Goal: Task Accomplishment & Management: Manage account settings

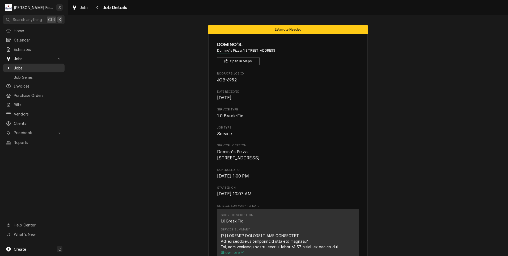
click at [23, 65] on span "Jobs" at bounding box center [38, 68] width 48 height 6
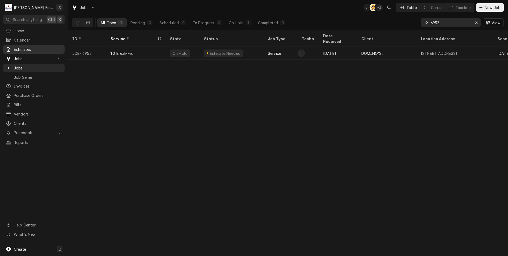
drag, startPoint x: 444, startPoint y: 23, endPoint x: 62, endPoint y: 46, distance: 383.2
click at [247, 27] on div "All Open 1 Pending 0 Scheduled 0 In Progress 0 On Hold 1 Completed 0 6952 View" at bounding box center [287, 22] width 431 height 15
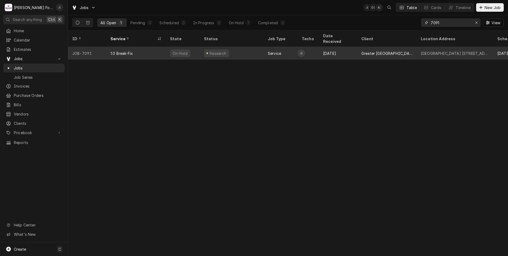
type input "7091"
click at [243, 50] on div "Research" at bounding box center [232, 53] width 64 height 13
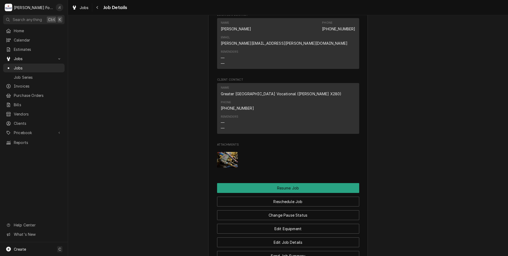
scroll to position [585, 0]
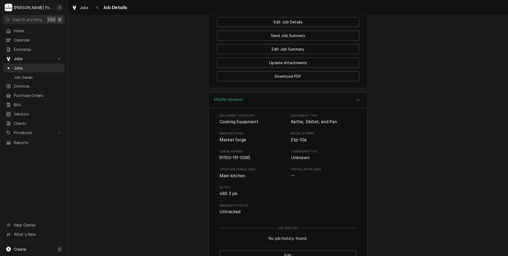
scroll to position [770, 0]
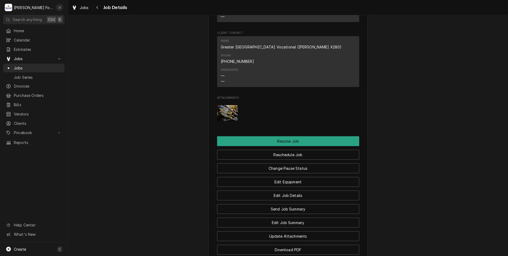
scroll to position [531, 0]
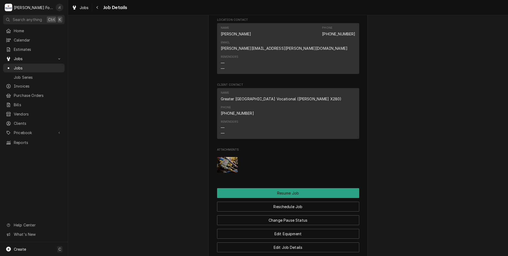
click at [223, 157] on img "Attachments" at bounding box center [227, 165] width 21 height 16
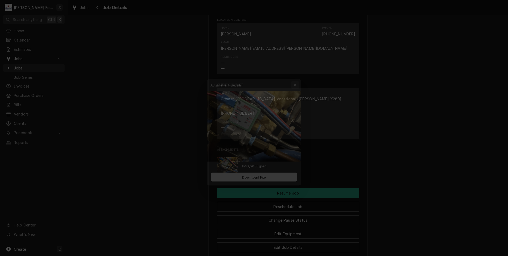
click at [299, 75] on icon "button" at bounding box center [298, 77] width 3 height 4
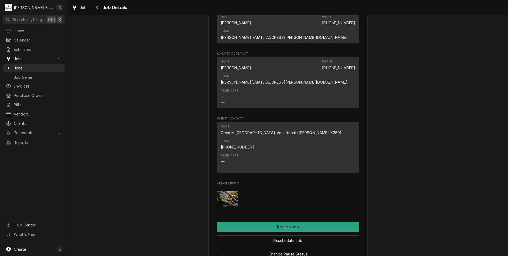
scroll to position [501, 0]
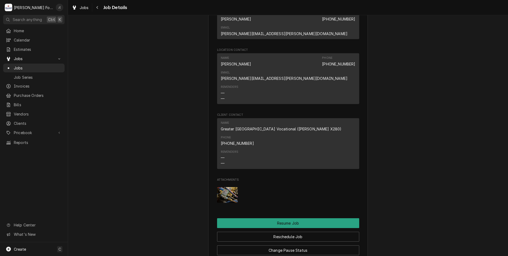
click at [226, 187] on img "Attachments" at bounding box center [227, 195] width 21 height 16
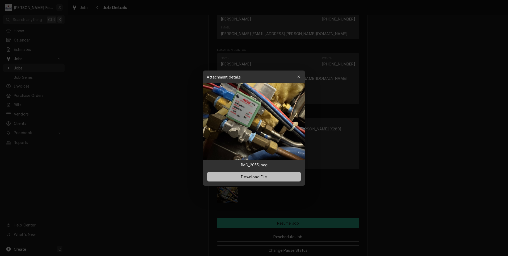
click at [253, 176] on span "Download File" at bounding box center [254, 176] width 28 height 6
click at [299, 78] on icon "button" at bounding box center [298, 77] width 3 height 4
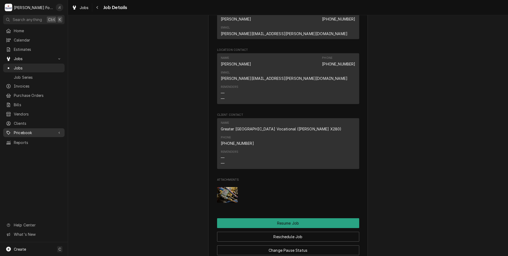
click at [27, 130] on span "Pricebook" at bounding box center [34, 133] width 40 height 6
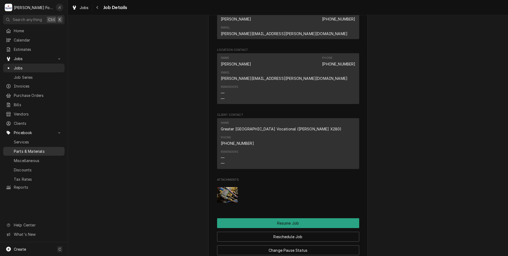
click at [33, 149] on span "Parts & Materials" at bounding box center [38, 151] width 48 height 6
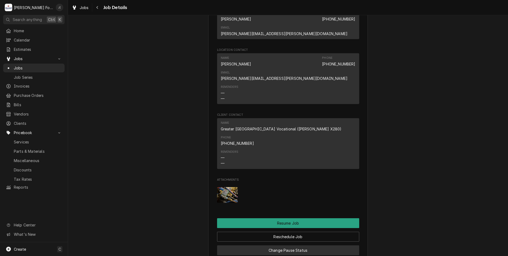
click at [269, 245] on button "Change Pause Status" at bounding box center [288, 250] width 142 height 10
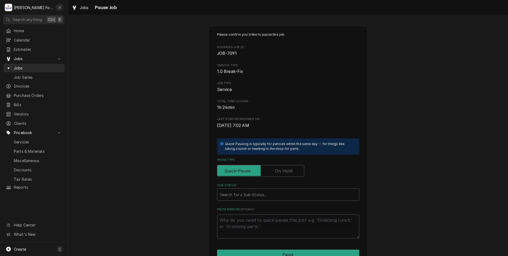
click at [279, 173] on label "Pause Type" at bounding box center [260, 171] width 87 height 12
click at [279, 173] on input "Pause Type" at bounding box center [260, 171] width 82 height 12
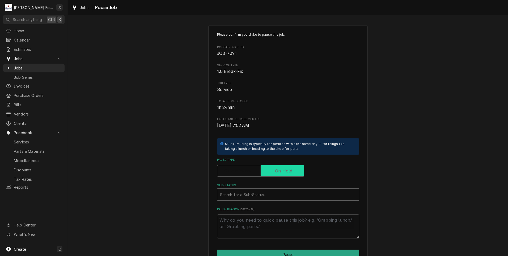
checkbox input "true"
click at [273, 196] on div "Sub-Status" at bounding box center [288, 194] width 136 height 10
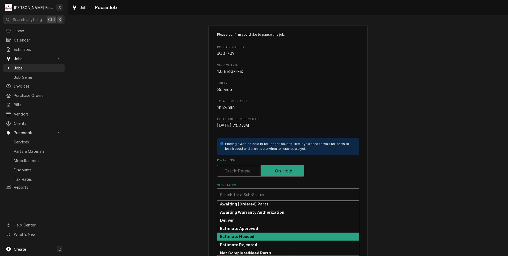
scroll to position [27, 0]
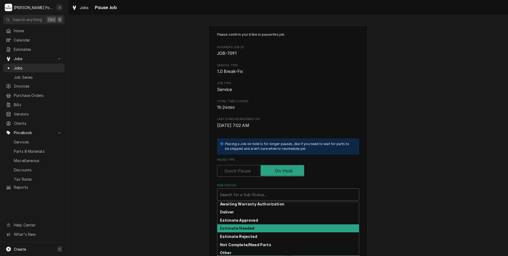
click at [276, 225] on div "Estimate Needed" at bounding box center [288, 228] width 142 height 8
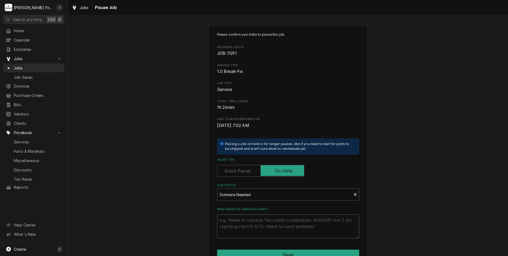
click at [276, 225] on textarea "What needs estimating & why?" at bounding box center [288, 226] width 142 height 24
type textarea "x"
type textarea "p"
type textarea "x"
type textarea "pr"
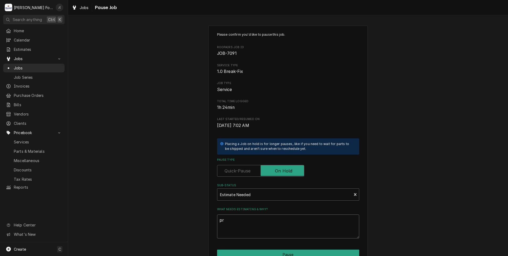
type textarea "x"
type textarea "pri"
type textarea "x"
type textarea "pric"
type textarea "x"
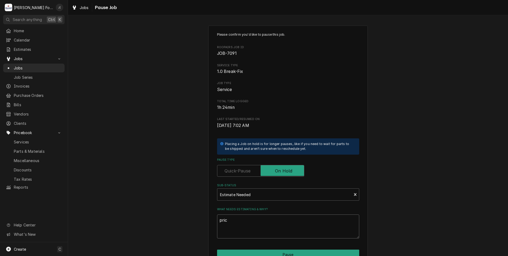
type textarea "price"
type textarea "x"
type textarea "prices"
type textarea "x"
type textarea "price"
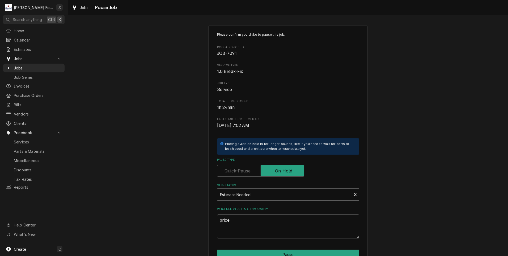
type textarea "x"
type textarea "pric"
type textarea "x"
type textarea "pri"
type textarea "x"
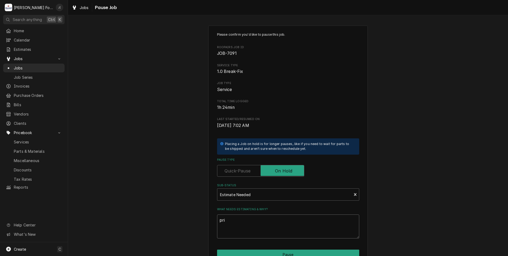
type textarea "pr"
type textarea "x"
type textarea "p"
type textarea "x"
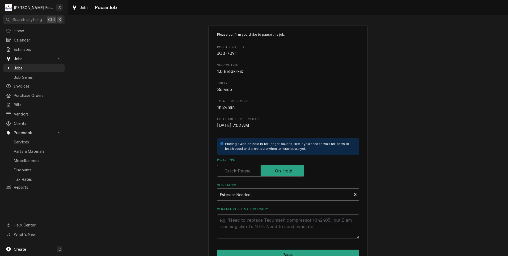
type textarea "P"
type textarea "x"
type textarea "PR"
type textarea "x"
type textarea "PRI"
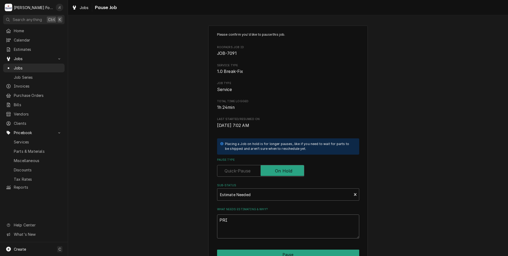
type textarea "x"
type textarea "PRIC"
type textarea "x"
type textarea "PRICE"
type textarea "x"
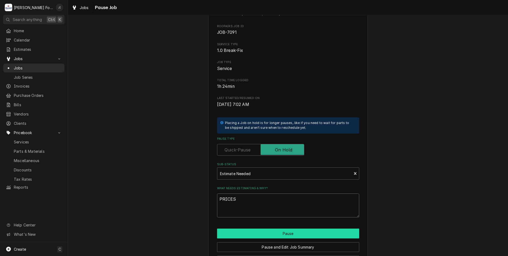
scroll to position [42, 0]
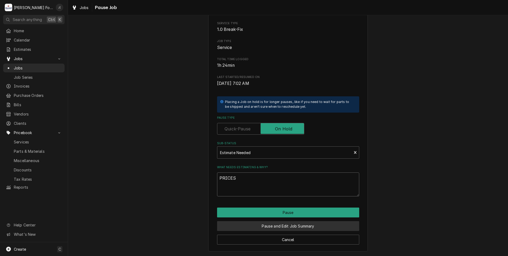
type textarea "PRICES"
click at [260, 228] on button "Pause and Edit Job Summary" at bounding box center [288, 226] width 142 height 10
type textarea "x"
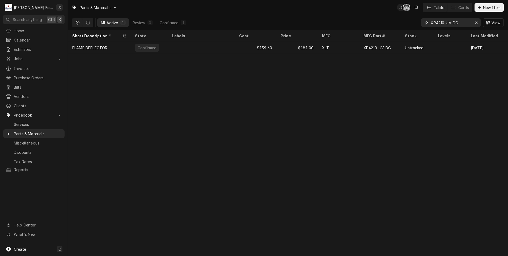
click at [478, 23] on icon "Erase input" at bounding box center [476, 23] width 3 height 4
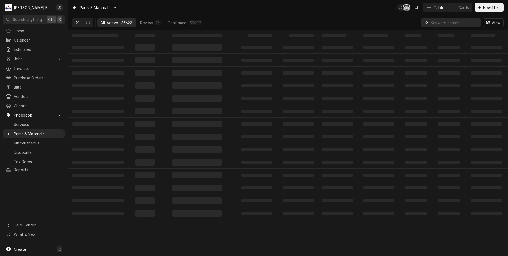
paste input "5162-2"
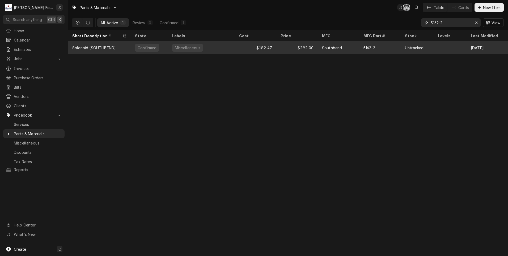
type input "5162-2"
click at [114, 50] on div "Solenoid (SOUTHBEND)" at bounding box center [99, 47] width 63 height 13
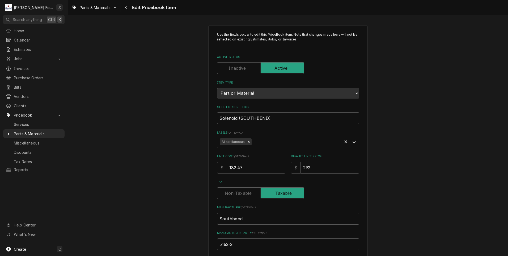
drag, startPoint x: 318, startPoint y: 169, endPoint x: 77, endPoint y: 124, distance: 245.3
click at [124, 152] on div "Use the fields below to edit this PriceBook item. Note that changes made here w…" at bounding box center [288, 208] width 440 height 374
type textarea "x"
type input "3"
type textarea "x"
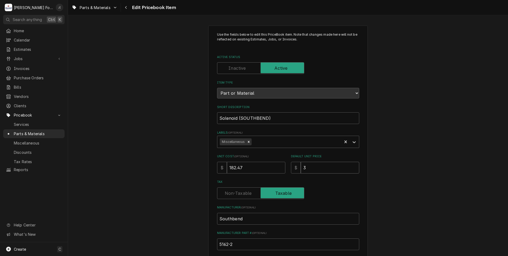
type input "36"
type textarea "x"
type input "365"
type textarea "x"
type input "365.0"
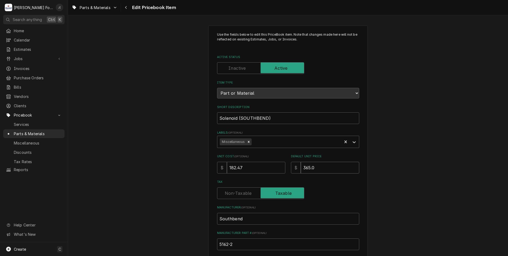
type textarea "x"
type input "365.00"
drag, startPoint x: 246, startPoint y: 166, endPoint x: 156, endPoint y: 168, distance: 90.3
click at [156, 168] on div "Use the fields below to edit this PriceBook item. Note that changes made here w…" at bounding box center [288, 208] width 440 height 374
type textarea "x"
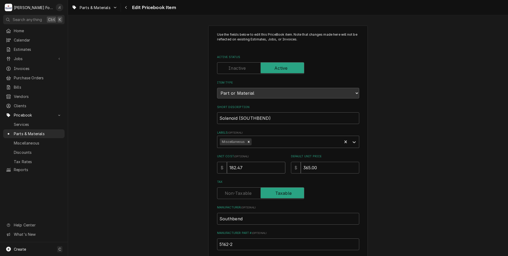
type input "1"
type textarea "x"
type input "13"
type textarea "x"
type input "135"
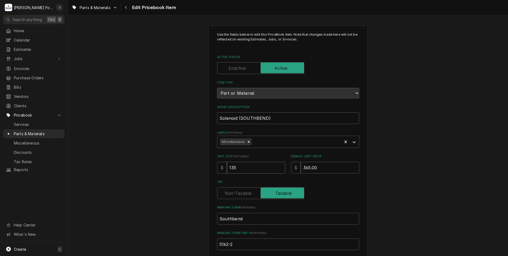
type textarea "x"
type input "135.2"
type textarea "x"
type input "135.26"
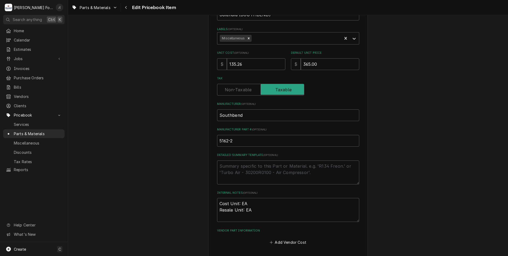
scroll to position [159, 0]
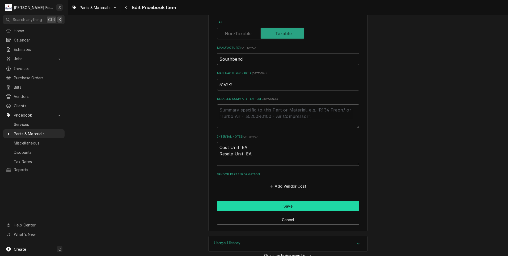
click at [282, 209] on button "Save" at bounding box center [288, 206] width 142 height 10
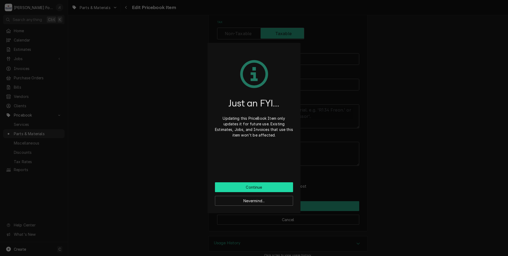
click at [275, 189] on button "Continue" at bounding box center [254, 187] width 78 height 10
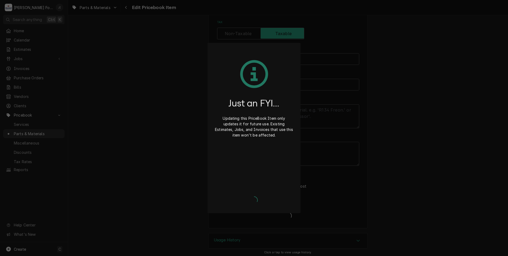
type textarea "x"
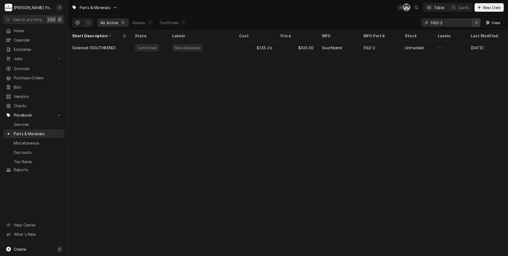
click at [477, 24] on div "Erase input" at bounding box center [476, 22] width 5 height 5
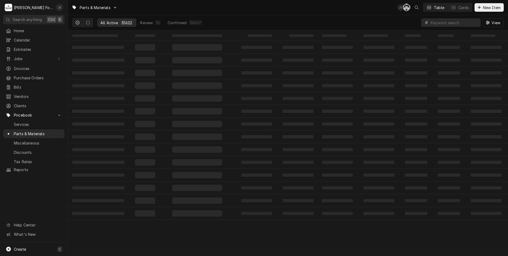
paste input "155498"
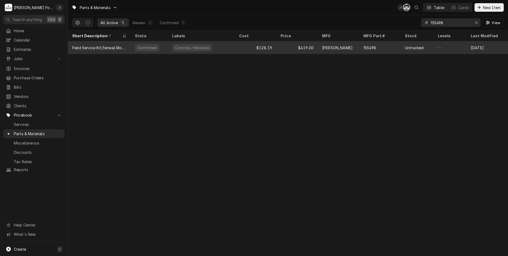
type input "155498"
click at [222, 48] on div "Controls / Modules" at bounding box center [201, 47] width 67 height 13
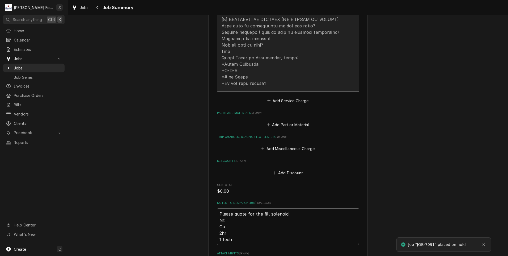
scroll to position [292, 0]
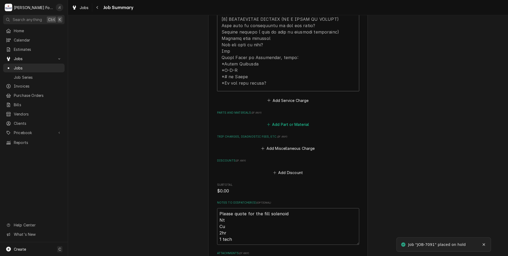
click at [279, 122] on button "Add Part or Material" at bounding box center [288, 124] width 44 height 7
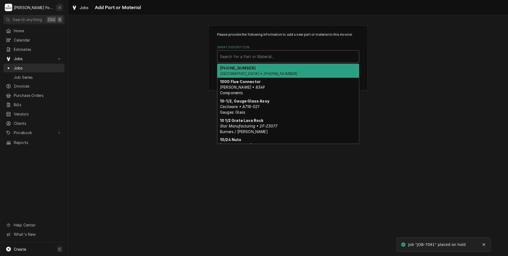
click at [256, 52] on div "Short Description" at bounding box center [288, 57] width 136 height 10
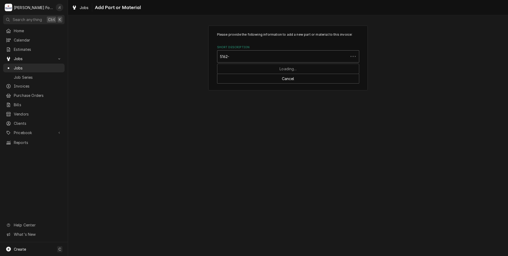
type input "5162-2"
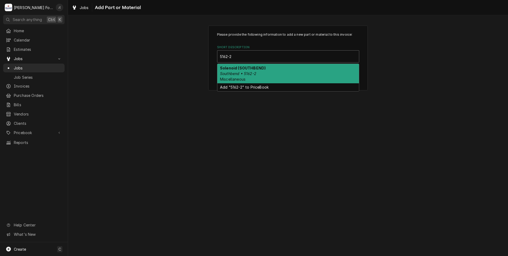
click at [260, 69] on strong "Solenoid (SOUTHBEND)" at bounding box center [243, 68] width 46 height 5
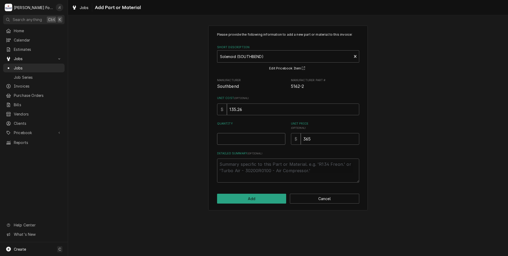
click at [271, 141] on input "Quantity" at bounding box center [251, 139] width 68 height 12
type textarea "x"
type input "1"
click at [264, 201] on button "Add" at bounding box center [251, 198] width 69 height 10
type textarea "x"
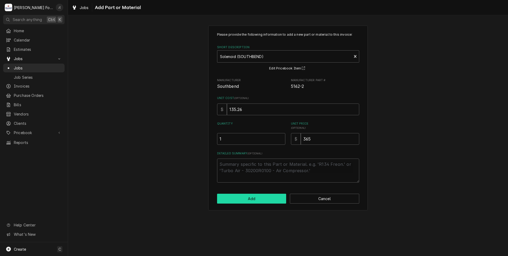
scroll to position [292, 0]
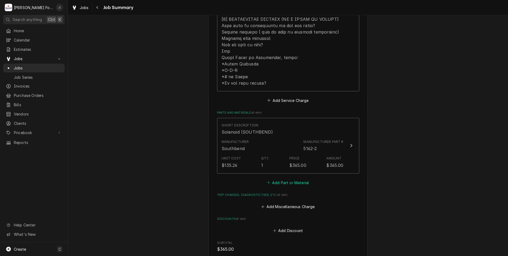
click at [278, 179] on button "Add Part or Material" at bounding box center [288, 182] width 44 height 7
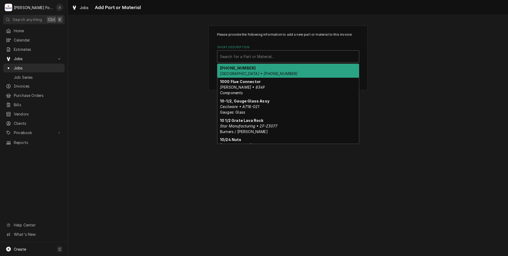
click at [243, 58] on div "Short Description" at bounding box center [288, 57] width 136 height 10
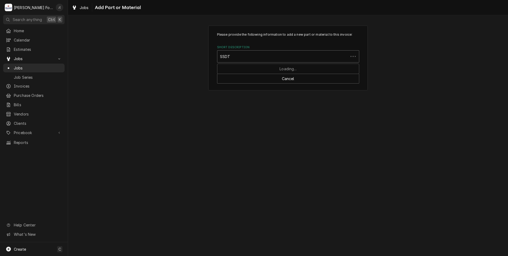
type input "SSDT"
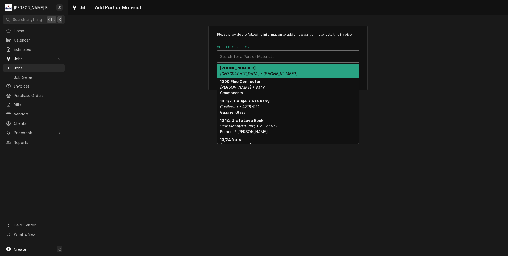
click at [243, 58] on div "Short Description" at bounding box center [288, 57] width 136 height 10
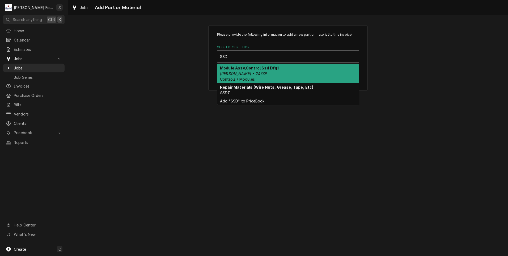
type input "SSDT"
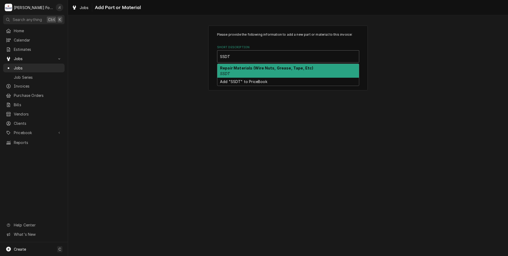
click at [248, 70] on div "Repair Materials (Wire Nuts, Grease, Tape, Etc) SSDT" at bounding box center [288, 71] width 142 height 14
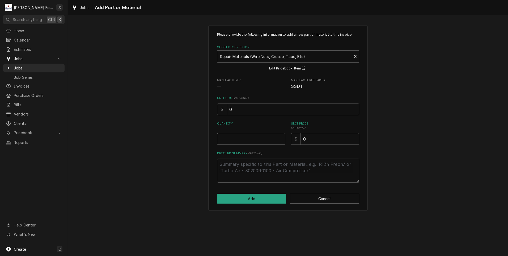
click at [251, 140] on input "Quantity" at bounding box center [251, 139] width 68 height 12
type textarea "x"
type input "1"
type textarea "x"
type input "8"
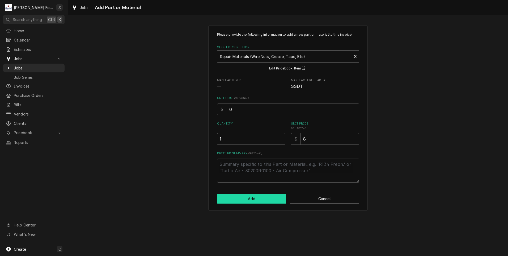
click at [269, 196] on button "Add" at bounding box center [251, 198] width 69 height 10
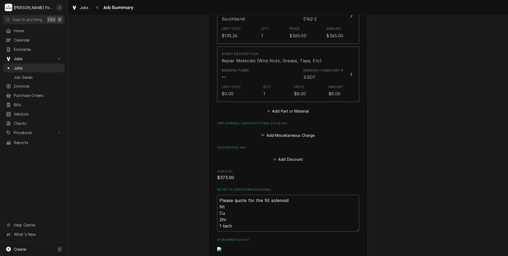
scroll to position [505, 0]
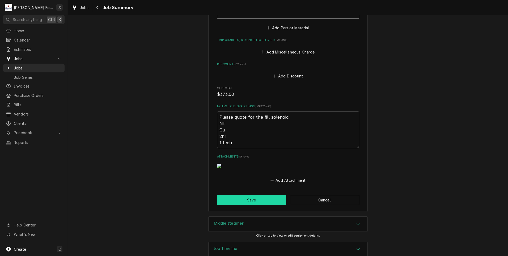
click at [242, 205] on button "Save" at bounding box center [251, 200] width 69 height 10
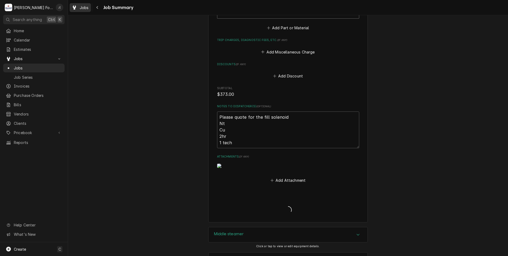
type textarea "x"
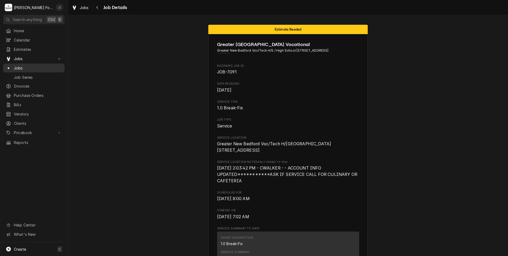
click at [34, 68] on span "Jobs" at bounding box center [38, 68] width 48 height 6
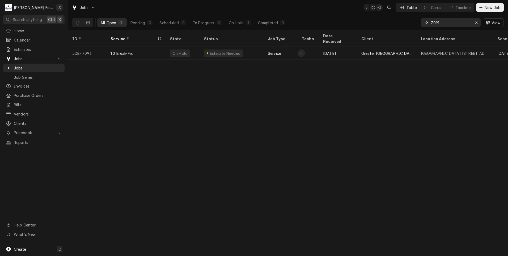
drag, startPoint x: 451, startPoint y: 24, endPoint x: 402, endPoint y: 22, distance: 49.5
click at [405, 23] on div "All Open 1 Pending 0 Scheduled 0 In Progress 0 On Hold 1 Completed 0 7091 View" at bounding box center [287, 22] width 431 height 15
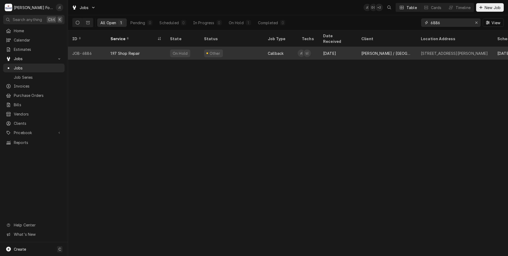
type input "6886"
click at [243, 48] on div "Other" at bounding box center [232, 53] width 64 height 13
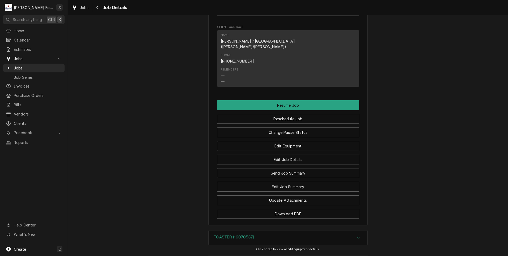
scroll to position [637, 0]
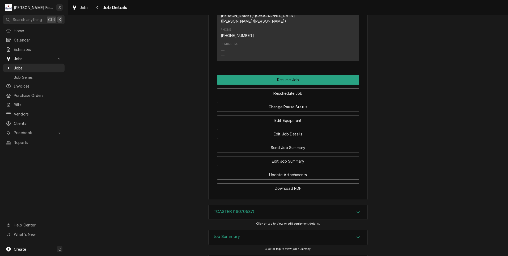
drag, startPoint x: 219, startPoint y: 154, endPoint x: 218, endPoint y: 156, distance: 2.8
click at [219, 209] on div "TOASTER (16070537)" at bounding box center [234, 212] width 40 height 6
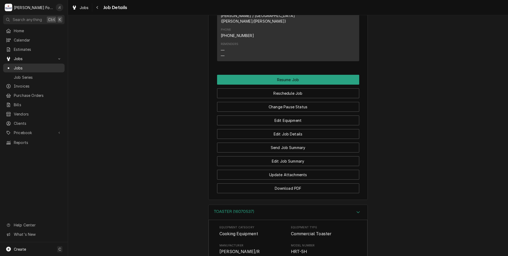
drag, startPoint x: 22, startPoint y: 65, endPoint x: 24, endPoint y: 66, distance: 2.7
click at [23, 66] on span "Jobs" at bounding box center [38, 68] width 48 height 6
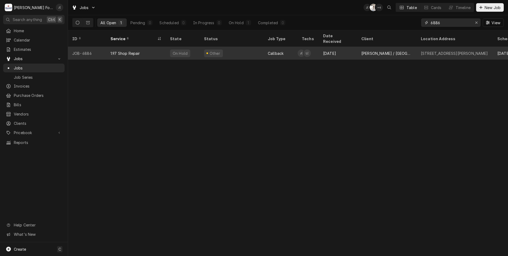
drag, startPoint x: 412, startPoint y: 23, endPoint x: 279, endPoint y: 42, distance: 134.0
click at [371, 24] on div "All Open 1 Pending 0 Scheduled 0 In Progress 0 On Hold 1 Completed 0 6886 View" at bounding box center [287, 22] width 431 height 15
type input "7070"
click at [262, 48] on div "Research" at bounding box center [232, 53] width 64 height 13
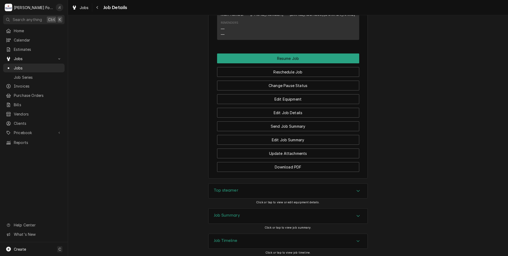
scroll to position [764, 0]
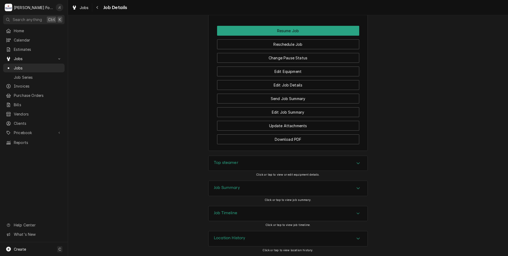
click at [242, 168] on div "Top steamer" at bounding box center [288, 163] width 159 height 15
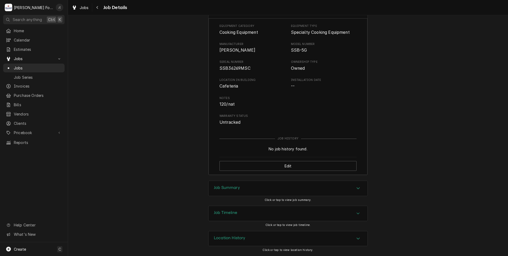
scroll to position [916, 0]
click at [221, 191] on div "Job Summary" at bounding box center [227, 188] width 26 height 6
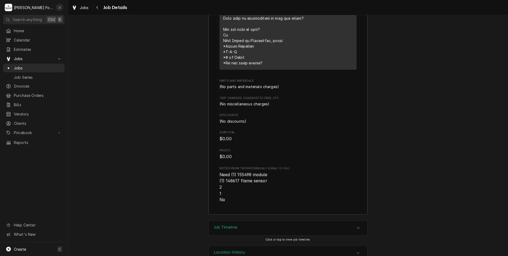
scroll to position [1330, 0]
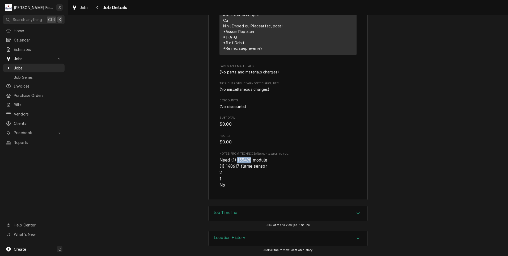
drag, startPoint x: 249, startPoint y: 160, endPoint x: 236, endPoint y: 160, distance: 12.5
click at [236, 160] on span "Need (1) 155498 module (1) 148617 flame sensor 2 1 No" at bounding box center [243, 172] width 49 height 30
copy span "155498"
drag, startPoint x: 237, startPoint y: 166, endPoint x: 225, endPoint y: 167, distance: 12.0
click at [225, 167] on span "Need (1) 155498 module (1) 148617 flame sensor 2 1 No" at bounding box center [243, 172] width 49 height 30
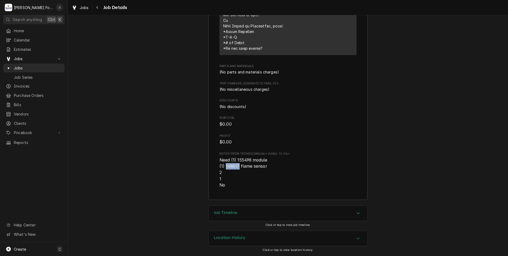
copy span "148617"
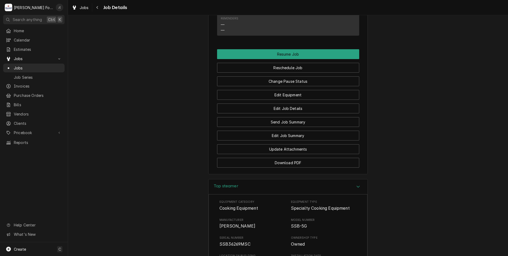
scroll to position [719, 0]
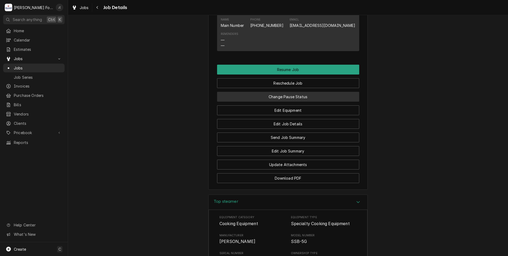
click at [277, 101] on button "Change Pause Status" at bounding box center [288, 97] width 142 height 10
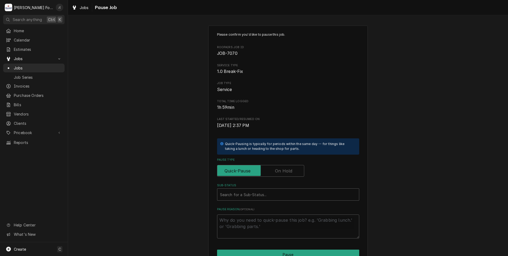
click at [285, 168] on label "Pause Type" at bounding box center [260, 171] width 87 height 12
click at [285, 168] on input "Pause Type" at bounding box center [260, 171] width 82 height 12
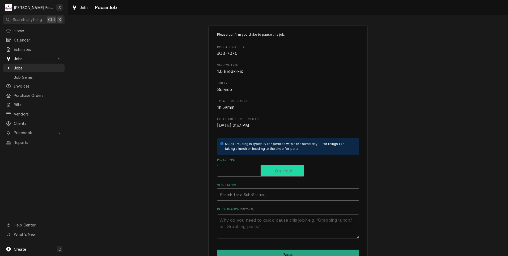
checkbox input "true"
click at [223, 194] on div "Sub-Status" at bounding box center [288, 194] width 136 height 10
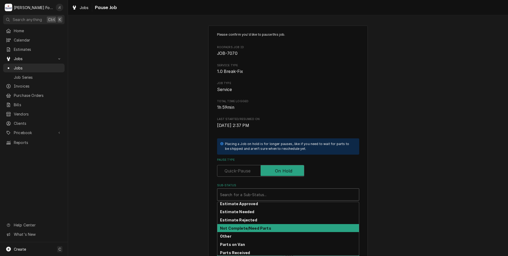
scroll to position [27, 0]
click at [229, 228] on strong "Estimate Needed" at bounding box center [237, 228] width 34 height 5
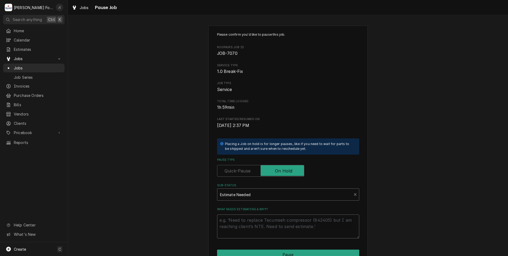
click at [229, 228] on textarea "What needs estimating & why?" at bounding box center [288, 226] width 142 height 24
type textarea "x"
type textarea "P"
type textarea "x"
type textarea "PR"
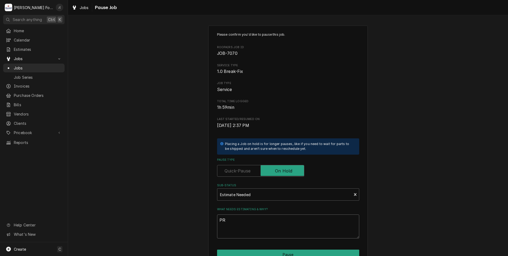
type textarea "x"
type textarea "PRI"
type textarea "x"
type textarea "PRIC"
type textarea "x"
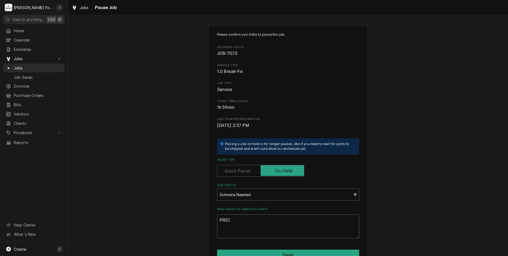
type textarea "PRICE"
type textarea "x"
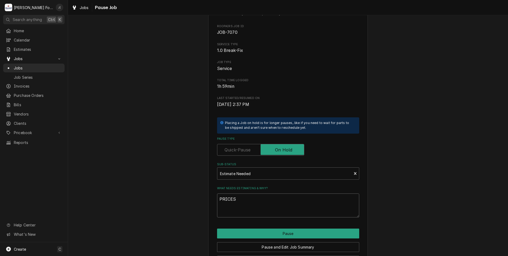
scroll to position [42, 0]
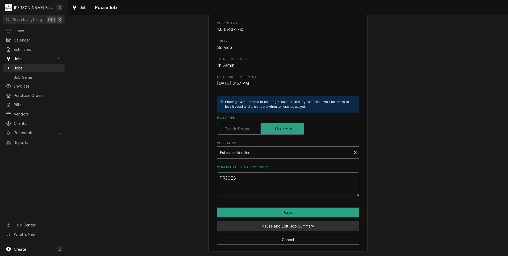
type textarea "PRICES"
click at [231, 228] on button "Pause and Edit Job Summary" at bounding box center [288, 226] width 142 height 10
type textarea "x"
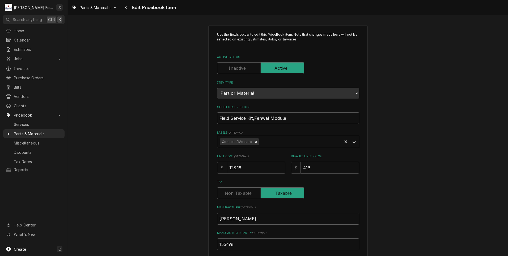
drag, startPoint x: 321, startPoint y: 167, endPoint x: 202, endPoint y: 168, distance: 119.0
click at [202, 168] on div "Use the fields below to edit this PriceBook item. Note that changes made here w…" at bounding box center [288, 208] width 440 height 374
type textarea "x"
type input "4"
type textarea "x"
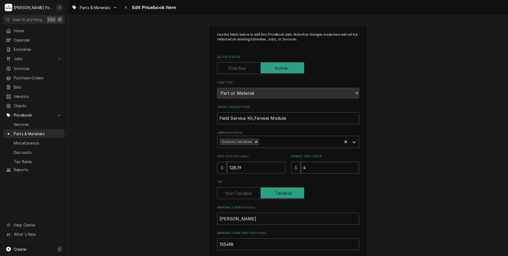
type input "43"
type textarea "x"
type input "431"
type textarea "x"
type input "431.0"
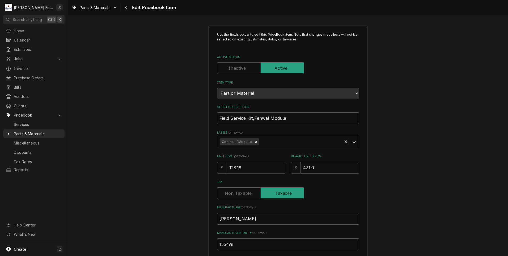
type textarea "x"
type input "431.00"
drag, startPoint x: 258, startPoint y: 166, endPoint x: 143, endPoint y: 165, distance: 115.6
click at [145, 165] on div "Use the fields below to edit this PriceBook item. Note that changes made here w…" at bounding box center [288, 208] width 440 height 374
type textarea "x"
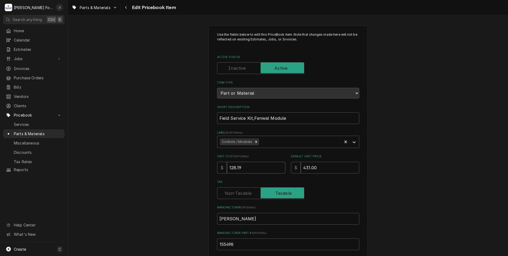
type input "1"
type textarea "x"
type input "16"
type textarea "x"
type input "162"
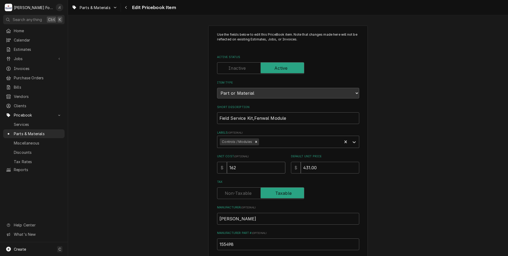
type textarea "x"
type input "162.4"
type textarea "x"
type input "162.40"
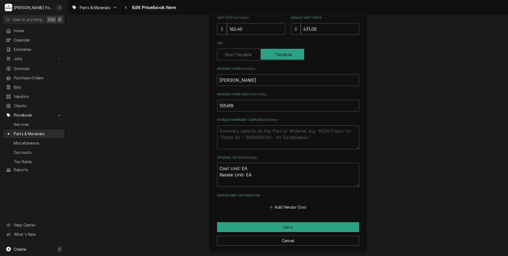
scroll to position [164, 0]
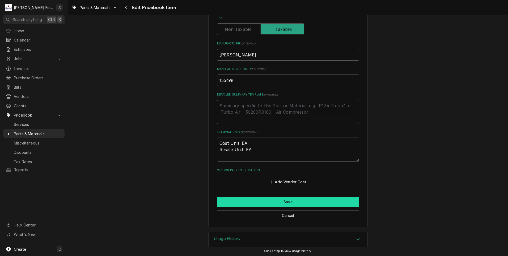
click at [239, 198] on button "Save" at bounding box center [288, 202] width 142 height 10
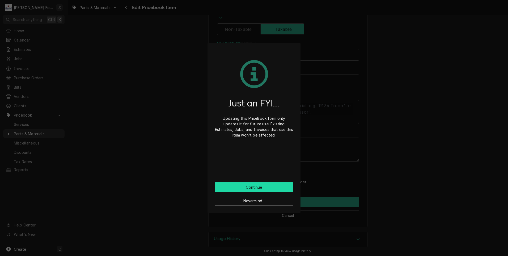
click at [237, 186] on button "Continue" at bounding box center [254, 187] width 78 height 10
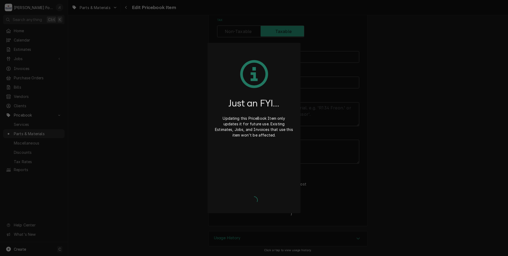
scroll to position [161, 0]
type textarea "x"
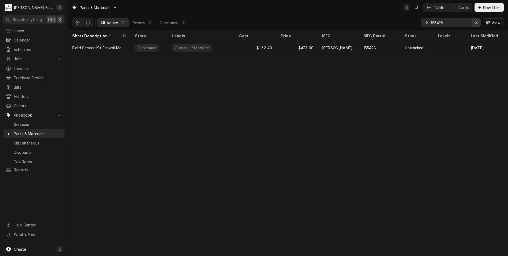
click at [476, 23] on icon "Erase input" at bounding box center [476, 23] width 3 height 4
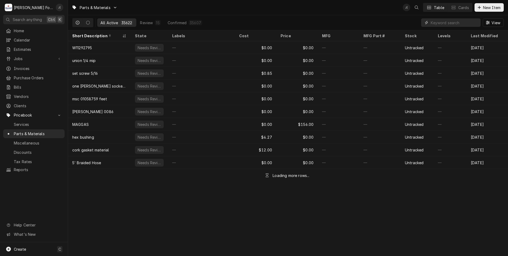
paste input "148617"
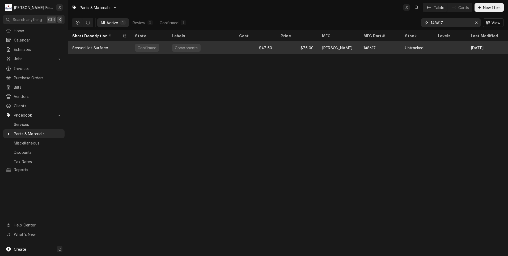
type input "148617"
click at [129, 49] on div "Sensor,Hot Surface" at bounding box center [99, 47] width 63 height 13
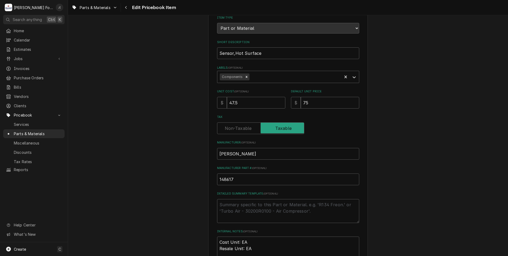
scroll to position [80, 0]
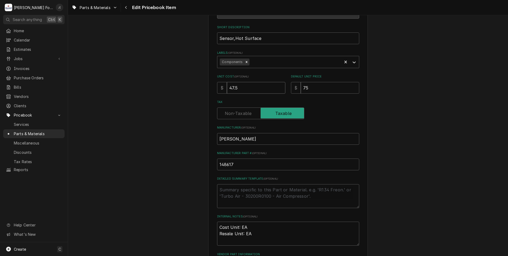
drag, startPoint x: 139, startPoint y: 90, endPoint x: 114, endPoint y: 95, distance: 25.8
click at [122, 90] on div "Use the fields below to edit this PriceBook item. Note that changes made here w…" at bounding box center [288, 128] width 440 height 374
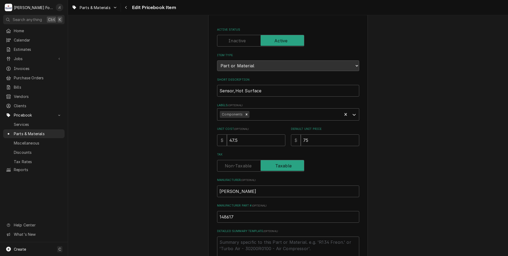
scroll to position [27, 0]
drag, startPoint x: 313, startPoint y: 137, endPoint x: 191, endPoint y: 135, distance: 122.0
click at [214, 138] on div "Use the fields below to edit this PriceBook item. Note that changes made here w…" at bounding box center [287, 181] width 159 height 365
type textarea "x"
type input "7"
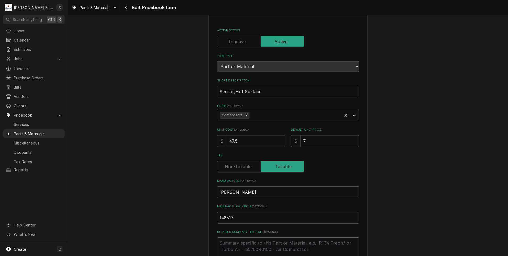
type textarea "x"
type input "78"
type textarea "x"
type input "78.0"
type textarea "x"
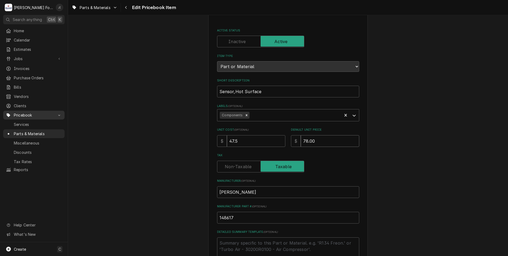
type input "78.00"
drag, startPoint x: 244, startPoint y: 141, endPoint x: 107, endPoint y: 127, distance: 138.4
click at [125, 129] on div "Use the fields below to edit this PriceBook item. Note that changes made here w…" at bounding box center [288, 181] width 440 height 374
type textarea "x"
type input "3"
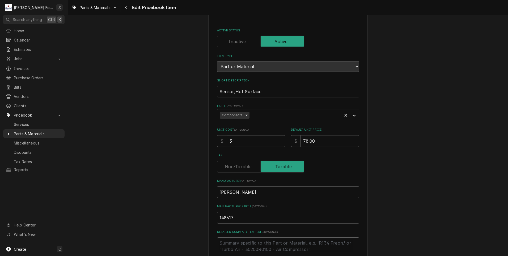
type textarea "x"
type input "31"
type textarea "x"
type input "31.6"
type textarea "x"
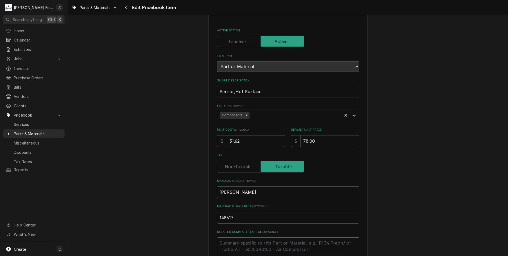
type input "31.62"
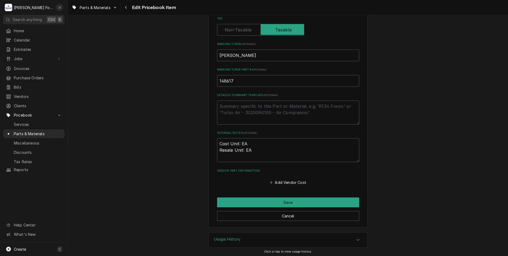
scroll to position [164, 0]
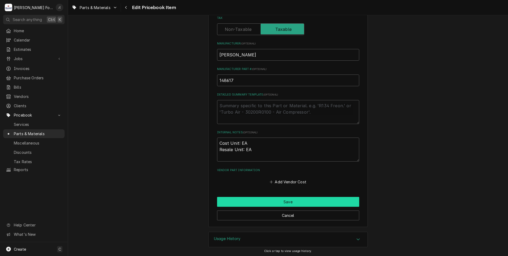
click at [227, 198] on button "Save" at bounding box center [288, 202] width 142 height 10
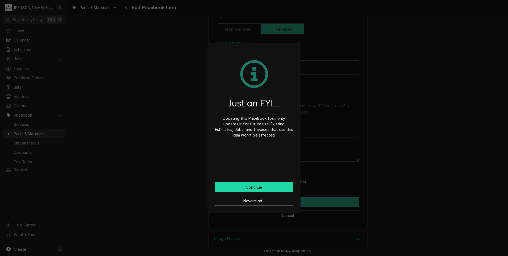
click at [233, 190] on button "Continue" at bounding box center [254, 187] width 78 height 10
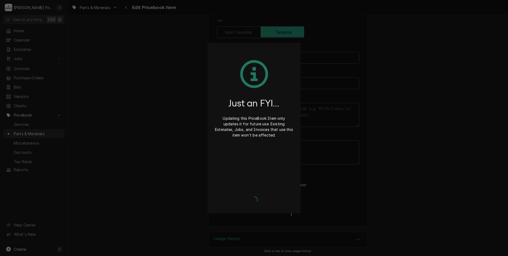
type textarea "x"
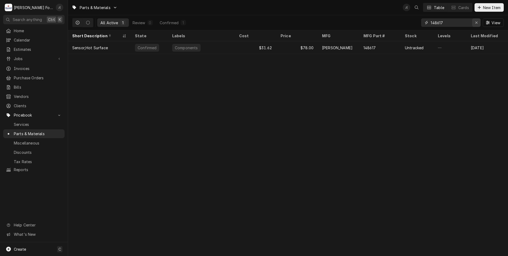
click at [477, 24] on icon "Erase input" at bounding box center [476, 23] width 3 height 4
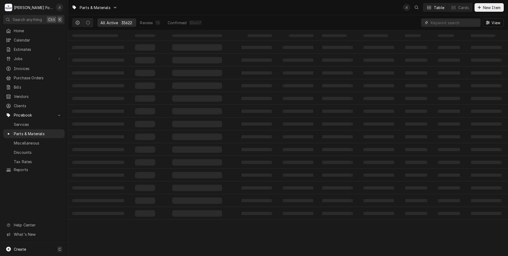
paste input "7001143"
type input "7001143"
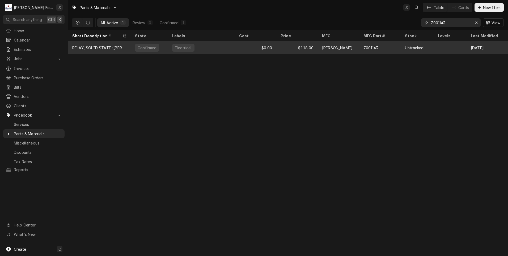
click at [348, 50] on div "[PERSON_NAME]" at bounding box center [338, 47] width 41 height 13
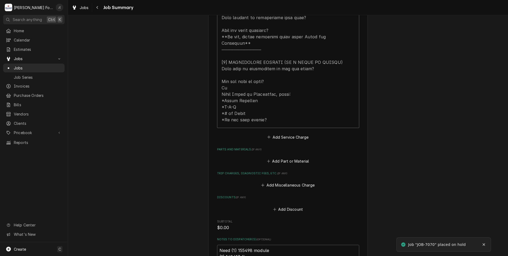
scroll to position [292, 0]
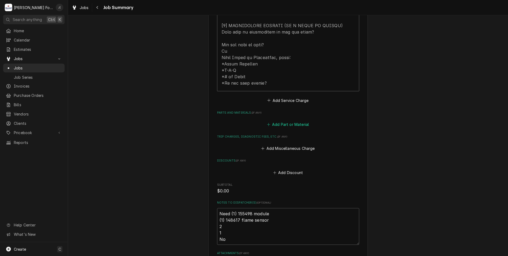
click at [284, 121] on button "Add Part or Material" at bounding box center [288, 124] width 44 height 7
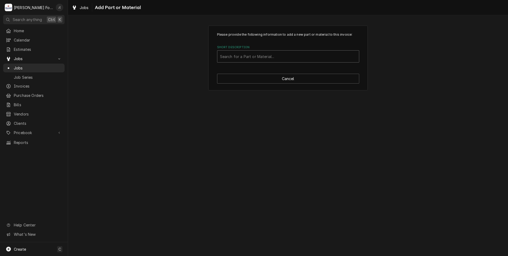
click at [228, 58] on div "Short Description" at bounding box center [288, 57] width 136 height 10
type input "155498"
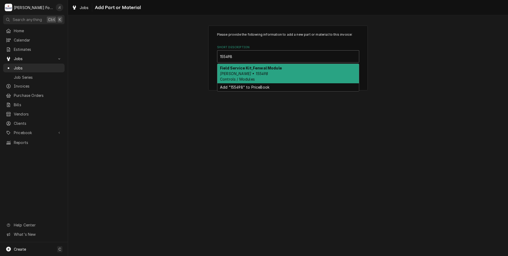
click at [248, 72] on div "Field Service Kit,Fenwal Module [PERSON_NAME] • 155498 Controls / Modules" at bounding box center [288, 73] width 142 height 19
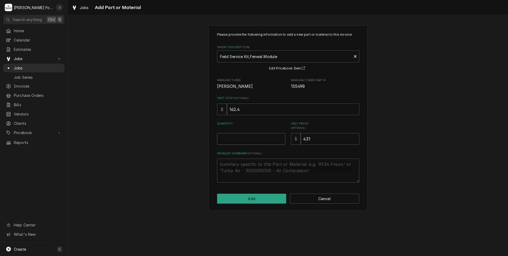
click at [249, 139] on input "Quantity" at bounding box center [251, 139] width 68 height 12
type textarea "x"
type input "1"
click at [254, 199] on button "Add" at bounding box center [251, 198] width 69 height 10
type textarea "x"
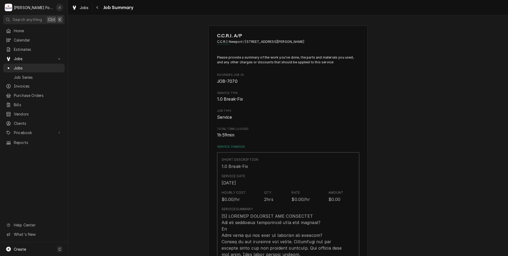
scroll to position [292, 0]
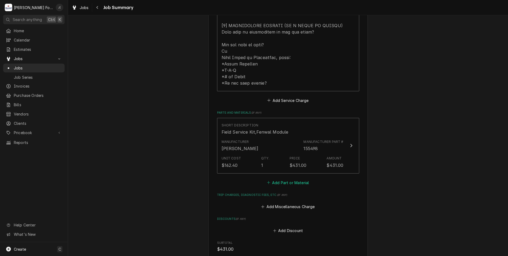
click at [275, 179] on button "Add Part or Material" at bounding box center [288, 182] width 44 height 7
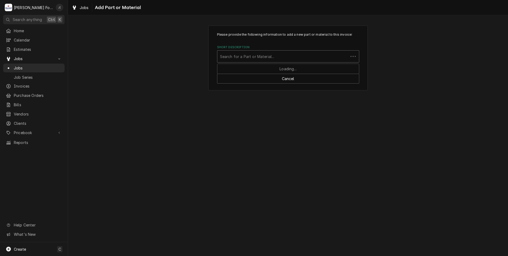
click at [237, 58] on div "Short Description" at bounding box center [283, 57] width 126 height 10
type input "148617"
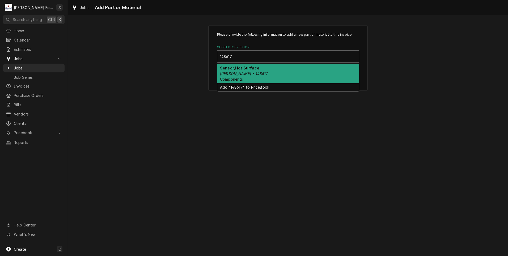
click at [223, 73] on em "Groen • 148617" at bounding box center [244, 73] width 48 height 5
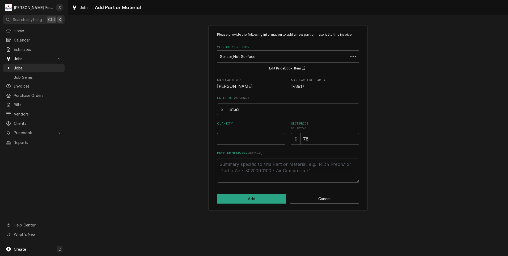
click at [253, 141] on input "Quantity" at bounding box center [251, 139] width 68 height 12
type textarea "x"
type input "1"
click at [265, 197] on button "Add" at bounding box center [251, 198] width 69 height 10
type textarea "x"
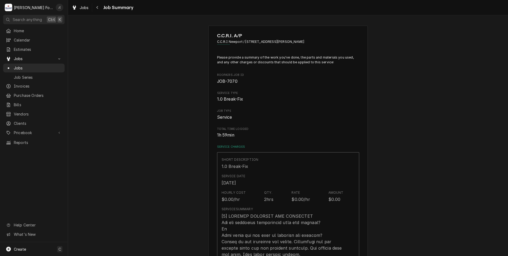
scroll to position [292, 0]
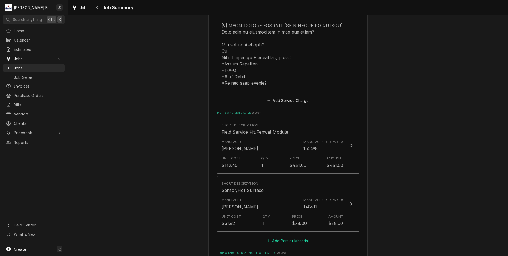
click at [278, 237] on button "Add Part or Material" at bounding box center [288, 240] width 44 height 7
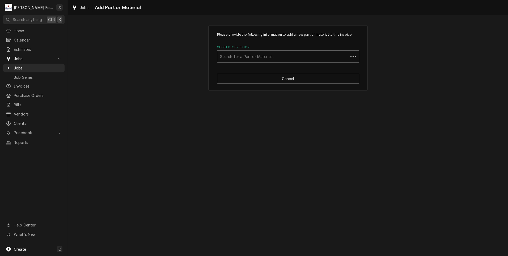
click at [247, 55] on div "Short Description" at bounding box center [283, 57] width 126 height 10
type input "SSDT"
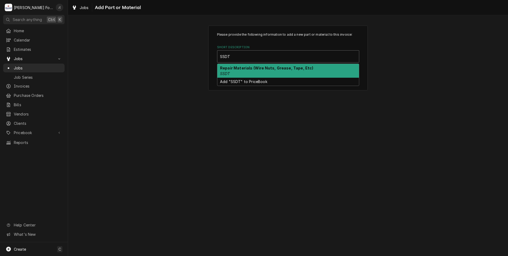
click at [241, 72] on div "Repair Materials (Wire Nuts, Grease, Tape, Etc) SSDT" at bounding box center [288, 71] width 142 height 14
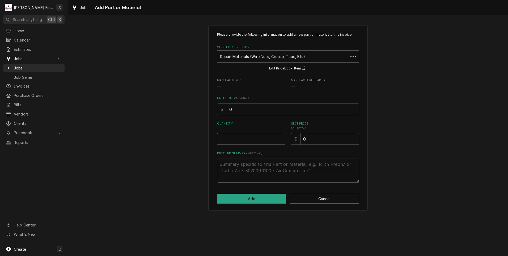
click at [255, 137] on input "Quantity" at bounding box center [251, 139] width 68 height 12
type textarea "x"
type input "1"
type textarea "x"
type input "1"
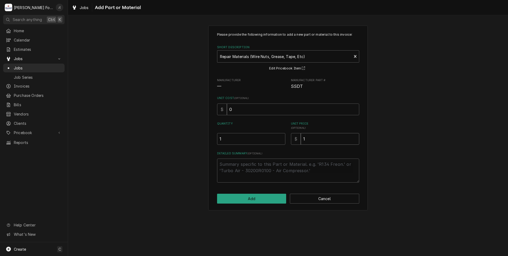
type textarea "x"
type input "12"
click at [264, 197] on button "Add" at bounding box center [251, 198] width 69 height 10
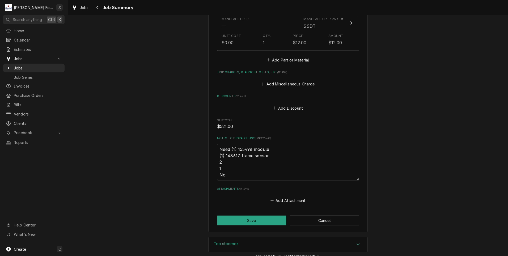
scroll to position [556, 0]
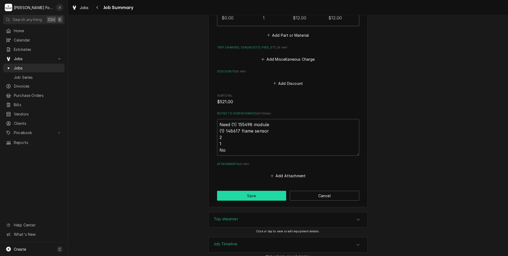
click at [238, 190] on button "Save" at bounding box center [251, 195] width 69 height 10
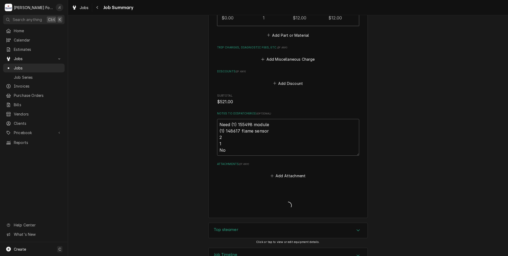
type textarea "x"
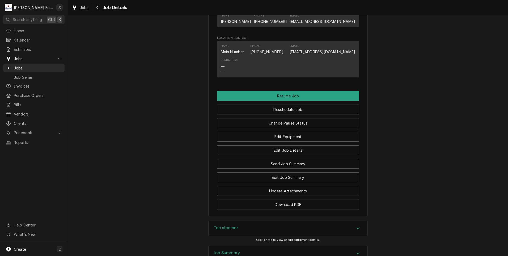
scroll to position [717, 0]
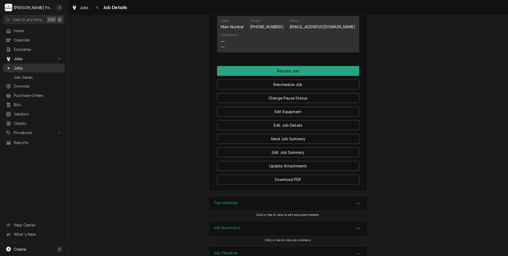
click at [27, 65] on span "Jobs" at bounding box center [38, 68] width 48 height 6
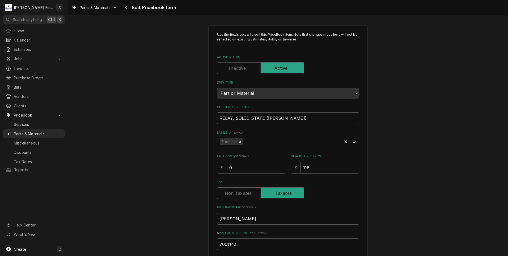
drag, startPoint x: 327, startPoint y: 165, endPoint x: 241, endPoint y: 164, distance: 85.8
click at [252, 164] on div "Unit Cost ( optional ) $ 0 Default Unit Price $ 118" at bounding box center [288, 163] width 142 height 19
type textarea "x"
type input "1"
type textarea "x"
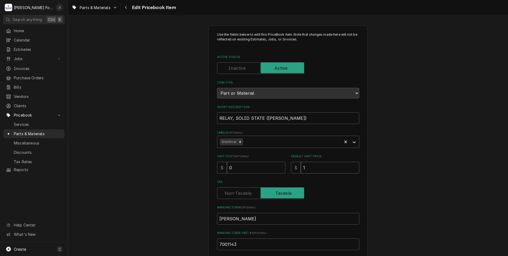
type input "12"
type textarea "x"
type input "128"
type textarea "x"
type input "128.0"
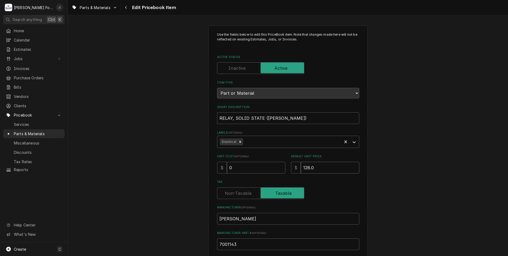
type textarea "x"
type input "128.00"
drag, startPoint x: 234, startPoint y: 166, endPoint x: 157, endPoint y: 165, distance: 77.6
click at [166, 165] on div "Use the fields below to edit this PriceBook item. Note that changes made here w…" at bounding box center [288, 208] width 440 height 374
type textarea "x"
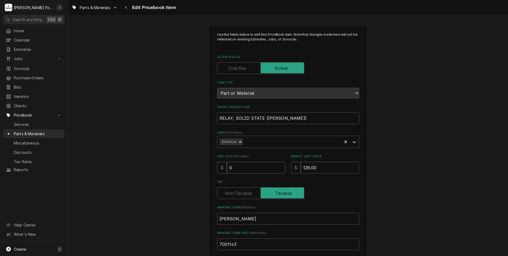
type input "4"
type textarea "x"
type input "49"
type textarea "x"
type input "49.2"
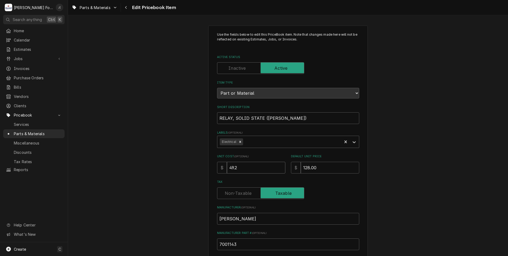
type textarea "x"
type input "49.26"
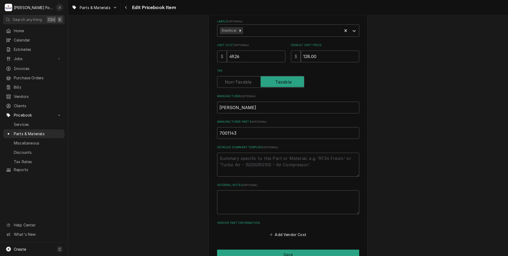
scroll to position [164, 0]
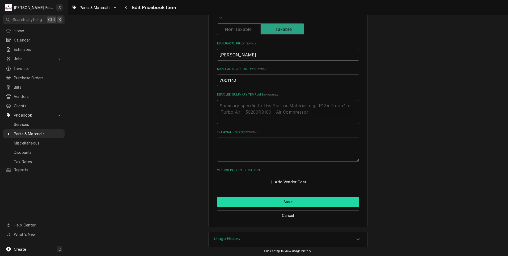
click at [261, 201] on button "Save" at bounding box center [288, 202] width 142 height 10
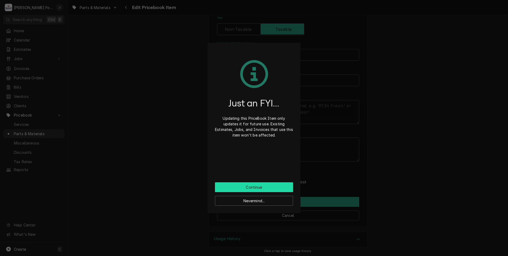
drag, startPoint x: 245, startPoint y: 186, endPoint x: 236, endPoint y: 186, distance: 9.6
click at [243, 186] on button "Continue" at bounding box center [254, 187] width 78 height 10
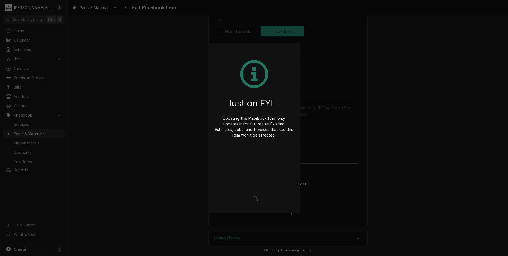
scroll to position [161, 0]
type textarea "x"
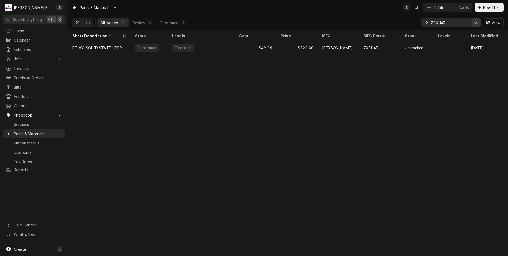
click at [477, 23] on icon "Erase input" at bounding box center [476, 23] width 3 height 4
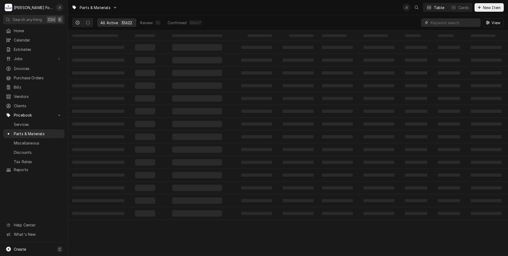
paste input "WB27X44154"
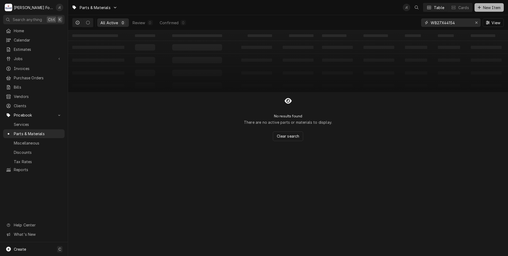
type input "WB27X44154"
click at [490, 10] on span "New Item" at bounding box center [492, 8] width 20 height 6
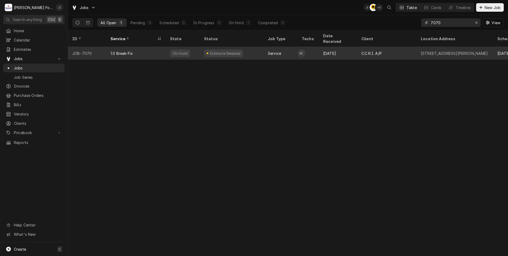
drag, startPoint x: 447, startPoint y: 22, endPoint x: 245, endPoint y: 51, distance: 204.2
click at [250, 51] on div "Jobs J( C( + 5 Table Cards Timeline New Job All Open 1 Pending 0 Scheduled 0 In…" at bounding box center [288, 128] width 440 height 256
type input "6886"
click at [129, 49] on div "1.97 Shop Repair" at bounding box center [136, 53] width 60 height 13
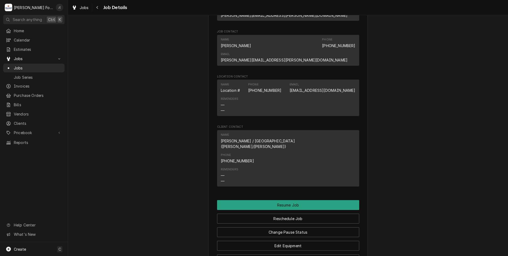
scroll to position [531, 0]
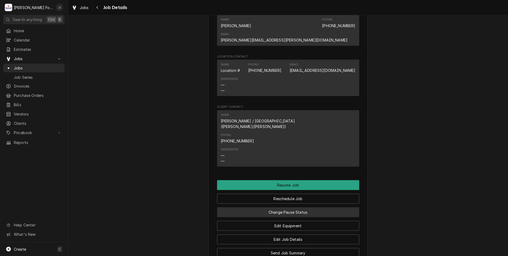
click at [242, 207] on button "Change Pause Status" at bounding box center [288, 212] width 142 height 10
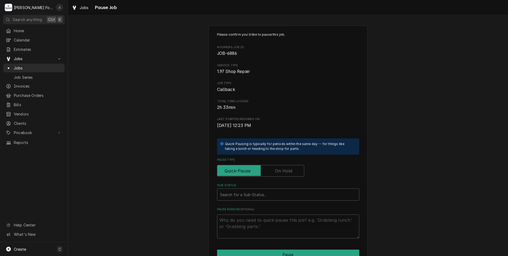
click at [281, 169] on label "Pause Type" at bounding box center [260, 171] width 87 height 12
click at [281, 169] on input "Pause Type" at bounding box center [260, 171] width 82 height 12
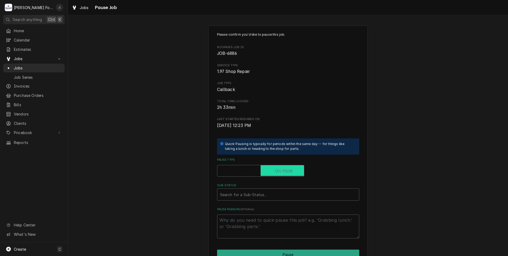
checkbox input "true"
click at [257, 194] on div "Sub-Status" at bounding box center [288, 194] width 136 height 10
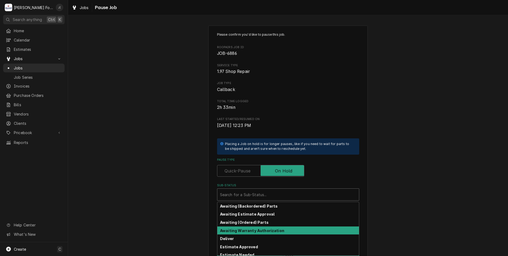
scroll to position [27, 0]
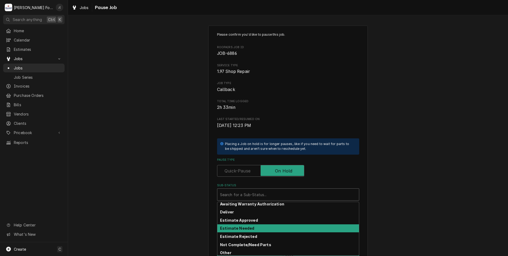
click at [245, 228] on strong "Estimate Needed" at bounding box center [237, 228] width 34 height 5
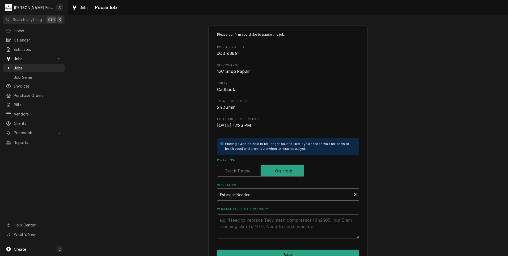
click at [245, 228] on textarea "What needs estimating & why?" at bounding box center [288, 226] width 142 height 24
type textarea "x"
type textarea "P"
type textarea "x"
type textarea "PR"
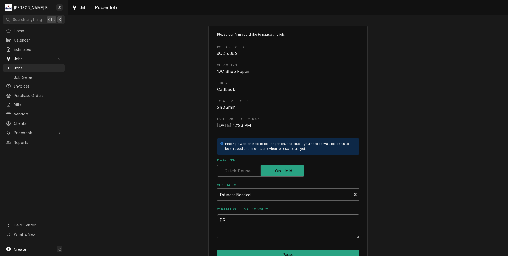
type textarea "x"
type textarea "PRI"
type textarea "x"
type textarea "PRIC"
type textarea "x"
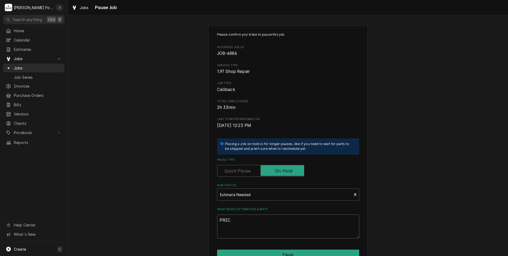
type textarea "PRICE"
type textarea "x"
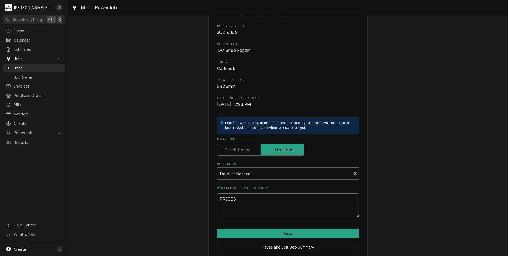
scroll to position [42, 0]
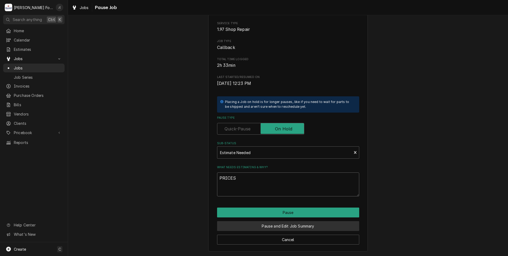
type textarea "PRICES"
click at [258, 225] on button "Pause and Edit Job Summary" at bounding box center [288, 226] width 142 height 10
type textarea "x"
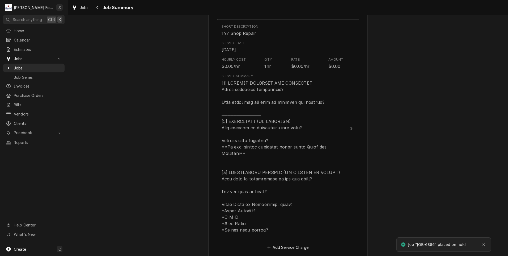
scroll to position [239, 0]
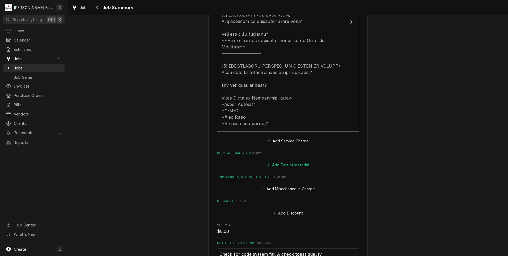
click at [283, 161] on button "Add Part or Material" at bounding box center [288, 164] width 44 height 7
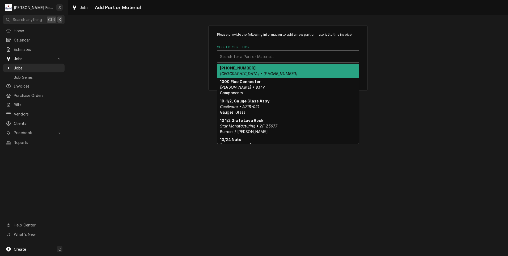
click at [238, 57] on div "Short Description" at bounding box center [288, 57] width 136 height 10
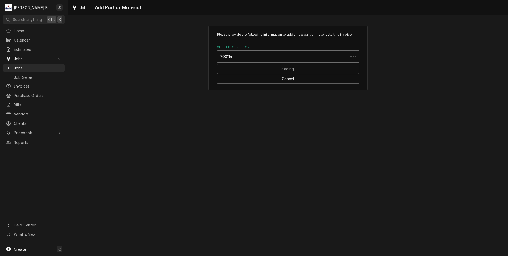
type input "7001143"
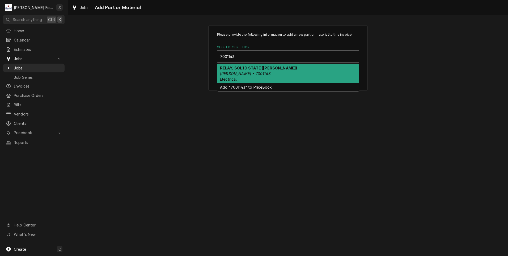
click at [236, 74] on em "[PERSON_NAME] • 7001143" at bounding box center [245, 73] width 51 height 5
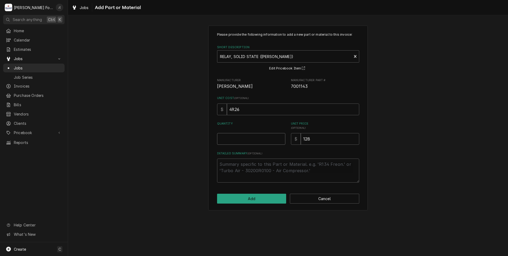
click at [242, 141] on input "Quantity" at bounding box center [251, 139] width 68 height 12
type textarea "x"
type input "1"
click at [245, 198] on button "Add" at bounding box center [251, 198] width 69 height 10
type textarea "x"
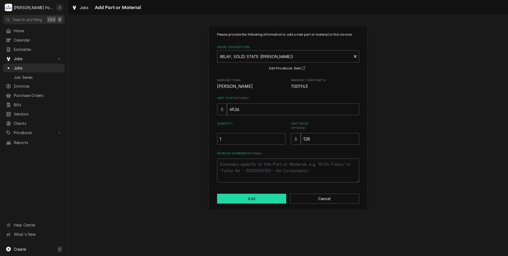
scroll to position [239, 0]
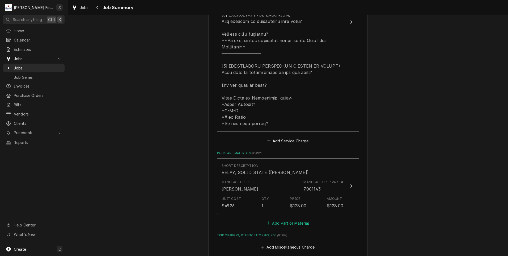
click at [282, 219] on button "Add Part or Material" at bounding box center [288, 222] width 44 height 7
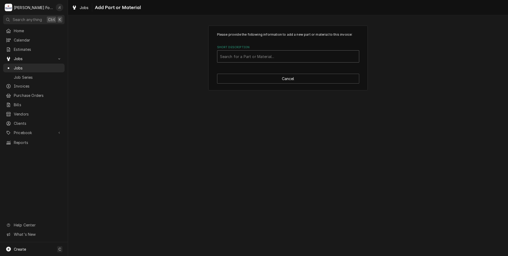
click at [271, 56] on div "Short Description" at bounding box center [288, 57] width 136 height 10
type input "SSD"
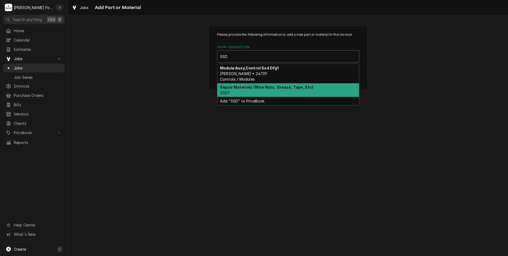
click at [274, 85] on strong "Repair Materials (Wire Nuts, Grease, Tape, Etc)" at bounding box center [267, 87] width 94 height 5
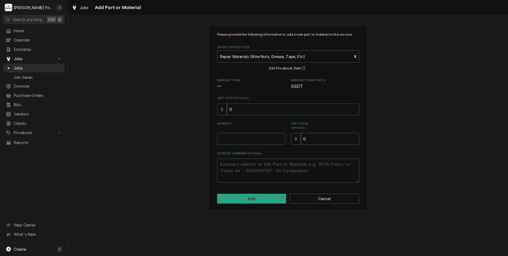
click at [256, 133] on div "Quantity" at bounding box center [251, 132] width 68 height 23
click at [257, 139] on input "Quantity" at bounding box center [251, 139] width 68 height 12
type textarea "x"
type input "1"
type textarea "x"
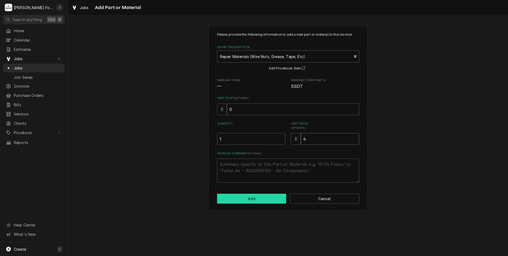
type input "4"
click at [262, 197] on button "Add" at bounding box center [251, 198] width 69 height 10
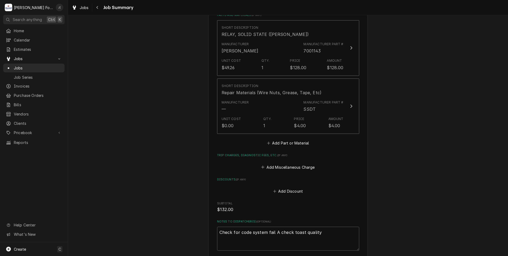
scroll to position [425, 0]
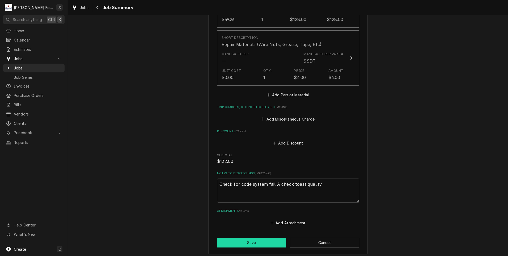
click at [249, 237] on button "Save" at bounding box center [251, 242] width 69 height 10
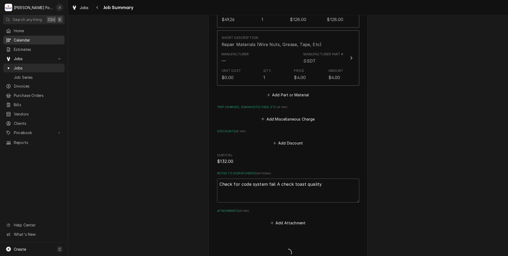
type textarea "x"
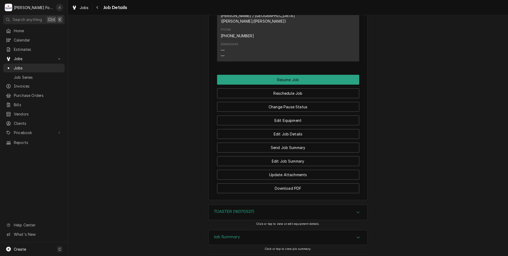
scroll to position [643, 0]
click at [14, 65] on div "Jobs" at bounding box center [34, 68] width 56 height 6
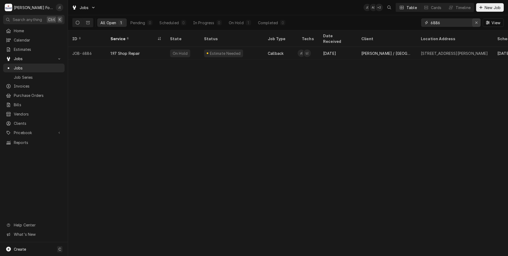
click at [478, 22] on icon "Erase input" at bounding box center [476, 23] width 3 height 4
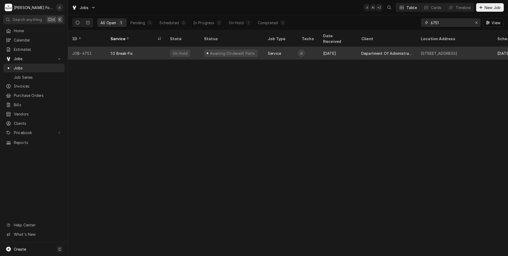
type input "6751"
click at [363, 50] on div "Department Of Administration 2" at bounding box center [386, 53] width 51 height 6
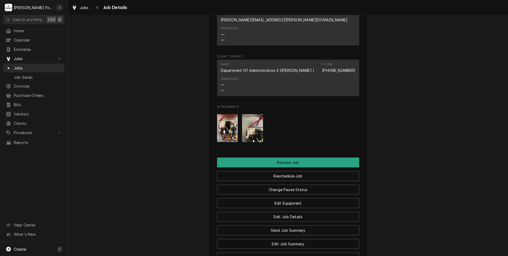
scroll to position [797, 0]
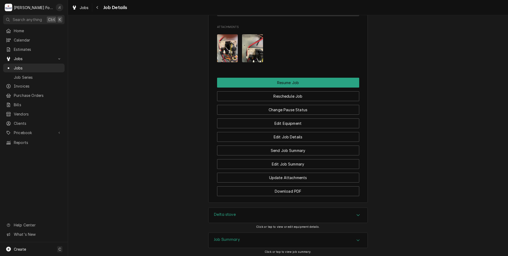
click at [223, 212] on div "Delta stove" at bounding box center [225, 215] width 22 height 6
drag, startPoint x: 316, startPoint y: 218, endPoint x: 290, endPoint y: 219, distance: 25.8
click at [291, 252] on span "Chs950p2m5s1" at bounding box center [306, 254] width 31 height 5
copy span "Chs950p2m5s"
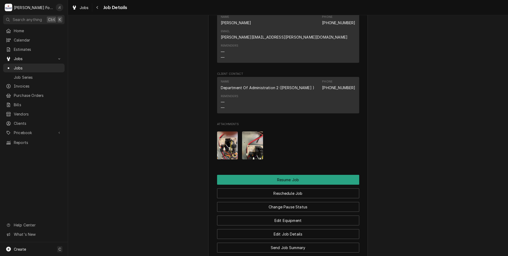
scroll to position [824, 0]
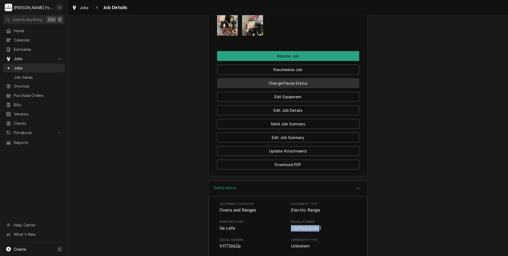
click at [251, 78] on button "Change Pause Status" at bounding box center [288, 83] width 142 height 10
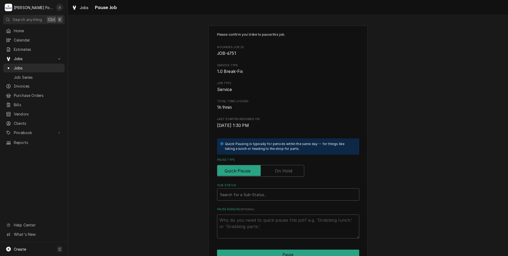
click at [278, 172] on label "Pause Type" at bounding box center [260, 171] width 87 height 12
click at [278, 172] on input "Pause Type" at bounding box center [260, 171] width 82 height 12
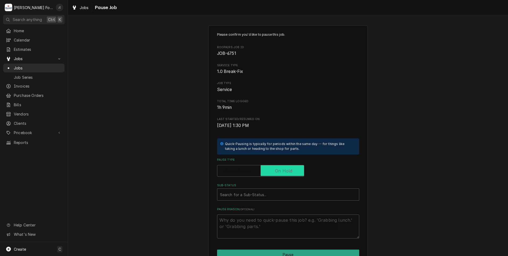
checkbox input "true"
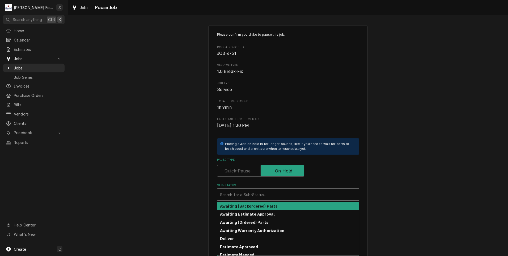
click at [265, 193] on div "Sub-Status" at bounding box center [288, 194] width 136 height 10
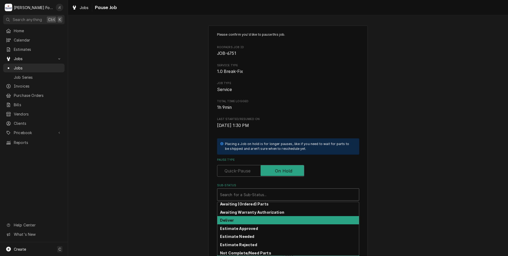
scroll to position [27, 0]
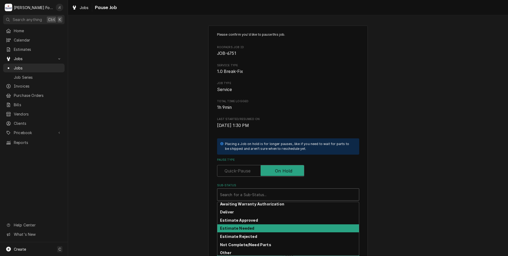
click at [251, 226] on div "Estimate Needed" at bounding box center [288, 228] width 142 height 8
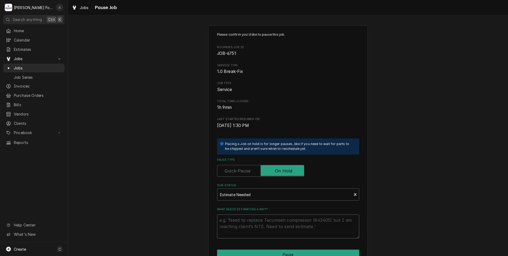
click at [251, 227] on textarea "What needs estimating & why?" at bounding box center [288, 226] width 142 height 24
type textarea "x"
type textarea "P"
type textarea "x"
type textarea "PR"
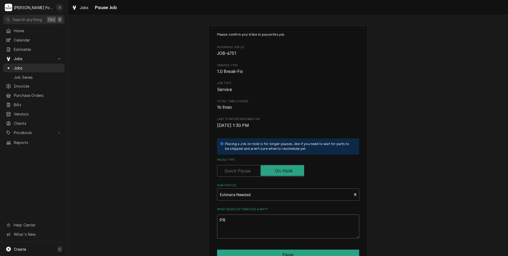
type textarea "x"
type textarea "PRI"
type textarea "x"
type textarea "PRIC"
type textarea "x"
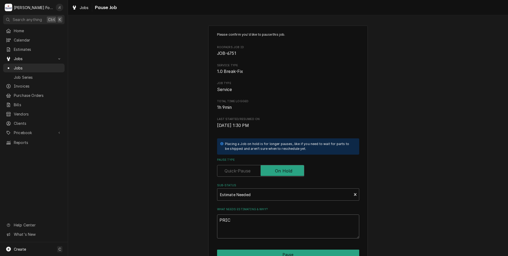
type textarea "PRICE"
type textarea "x"
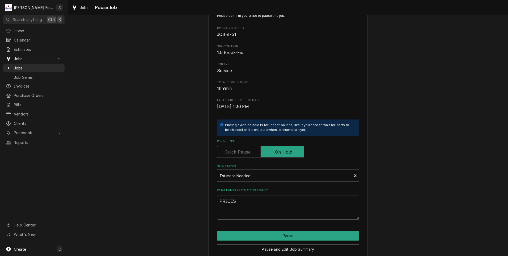
scroll to position [42, 0]
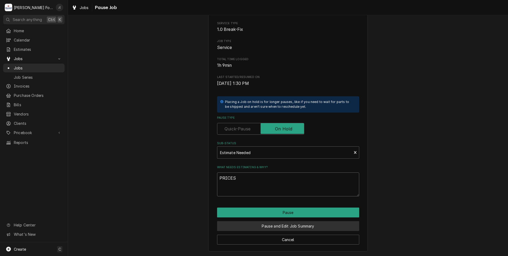
type textarea "PRICES"
click at [256, 226] on button "Pause and Edit Job Summary" at bounding box center [288, 226] width 142 height 10
type textarea "x"
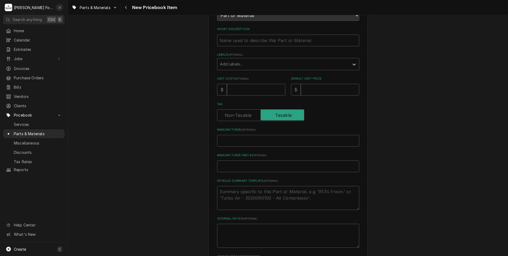
scroll to position [80, 0]
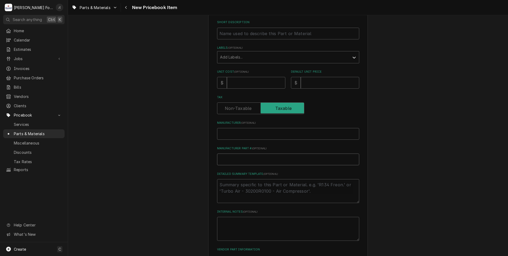
click at [226, 158] on input "Manufacturer Part # ( optional )" at bounding box center [288, 159] width 142 height 12
paste input "WB27X44154"
type textarea "x"
type input "WB27X44154"
click at [233, 131] on input "Manufacturer ( optional )" at bounding box center [288, 134] width 142 height 12
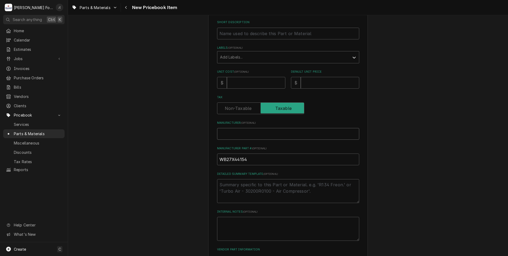
type textarea "x"
type input "G"
type textarea "x"
type input "GE"
click at [249, 81] on input "Unit Cost ( optional )" at bounding box center [256, 83] width 58 height 12
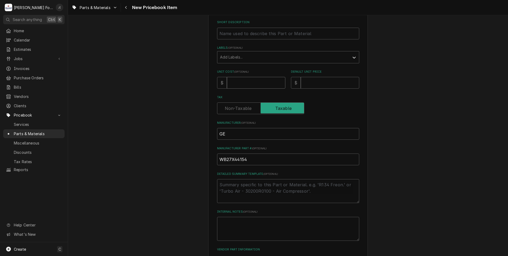
type textarea "x"
type input "9"
type textarea "x"
type input "99"
type textarea "x"
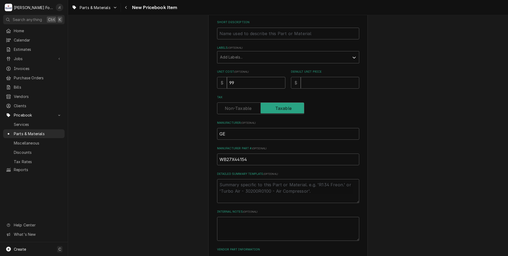
type input "99.9"
type textarea "x"
type input "99"
type textarea "x"
type input "99.6"
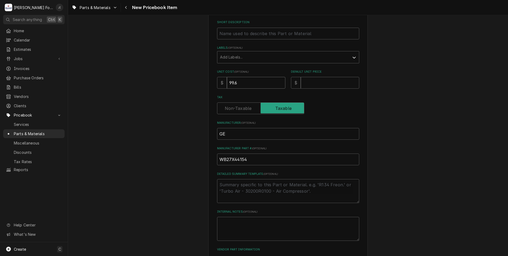
type textarea "x"
type input "99.69"
type textarea "x"
type input "1"
type textarea "x"
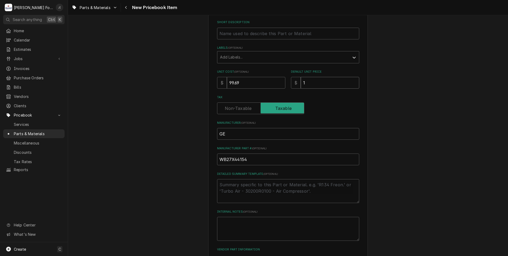
type input "16"
type textarea "x"
type input "160"
type textarea "x"
type input "160.0"
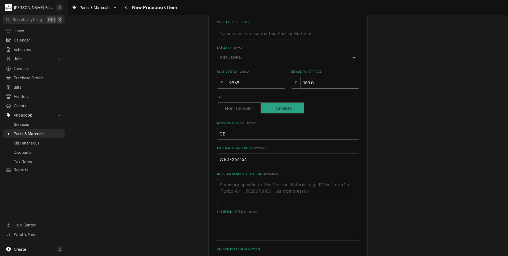
type textarea "x"
type input "160.00"
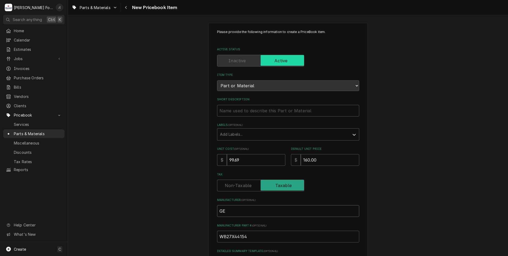
scroll to position [0, 0]
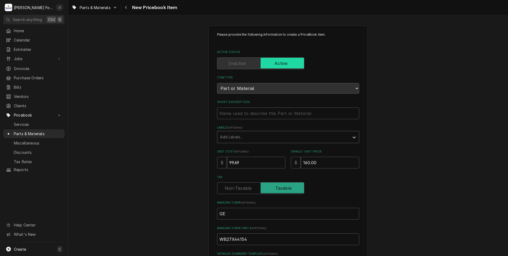
click at [233, 137] on div "Labels" at bounding box center [283, 137] width 127 height 10
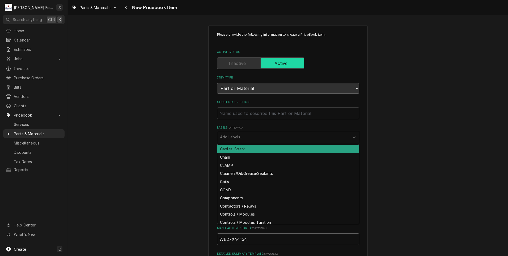
scroll to position [372, 0]
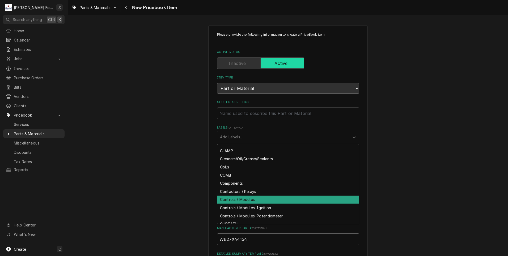
click at [249, 196] on div "Controls / Modules" at bounding box center [288, 199] width 142 height 8
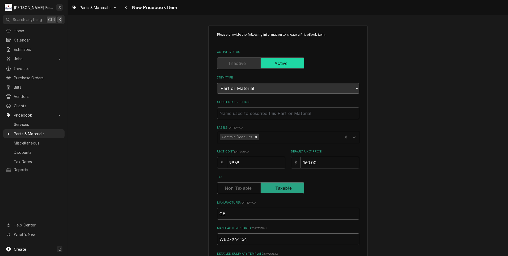
click at [235, 113] on input "Short Description" at bounding box center [288, 113] width 142 height 12
type textarea "x"
type input "M"
type textarea "x"
type input "MA"
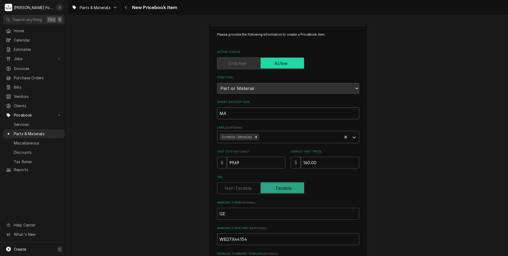
type textarea "x"
type input "MAC"
type textarea "x"
type input "MACH"
type textarea "x"
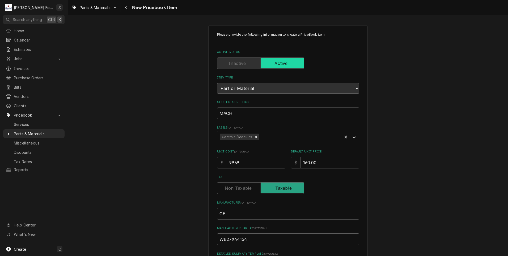
type input "MACHI"
type textarea "x"
type input "MACHIN"
type textarea "x"
type input "MACHINE"
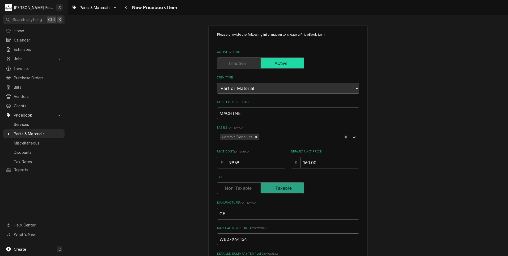
type textarea "x"
type input "MACHINE"
type textarea "x"
type input "MACHINE C"
type textarea "x"
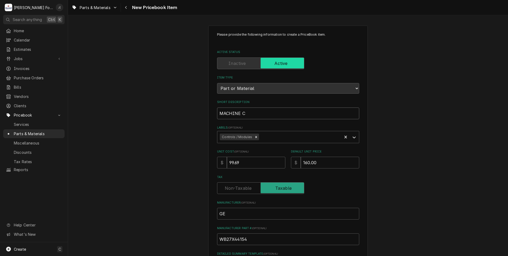
type input "MACHINE CO"
type textarea "x"
type input "MACHINE CON"
type textarea "x"
type input "MACHINE CONT"
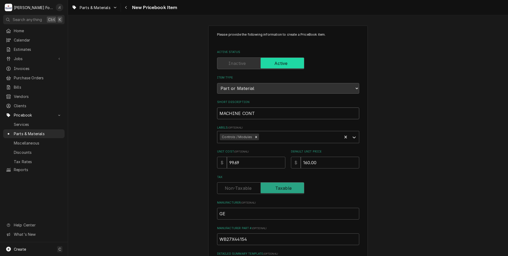
type textarea "x"
type input "MACHINE CONTR"
type textarea "x"
type input "MACHINE CONTRO"
type textarea "x"
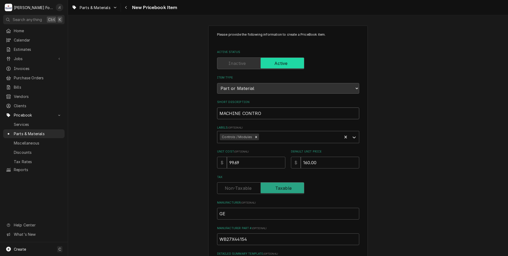
type input "MACHINE CONTROL"
type textarea "x"
type input "MACHINE CONTROL"
type textarea "x"
type input "MACHINE CONTROL R"
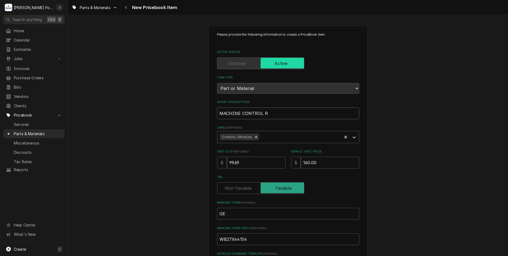
type textarea "x"
type input "MACHINE CONTROL RC"
type textarea "x"
type input "MACHINE CONTROL RC1"
type textarea "x"
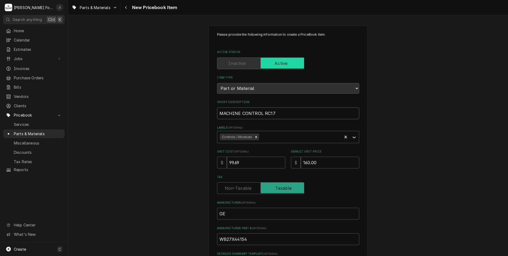
drag, startPoint x: 277, startPoint y: 111, endPoint x: 203, endPoint y: 108, distance: 74.2
click at [203, 108] on div "Please provide the following information to create a PriceBook item. Active Sta…" at bounding box center [288, 199] width 440 height 356
type input "MACHINE CONTROL RC17"
click at [177, 109] on div "Please provide the following information to create a PriceBook item. Active Sta…" at bounding box center [288, 199] width 440 height 356
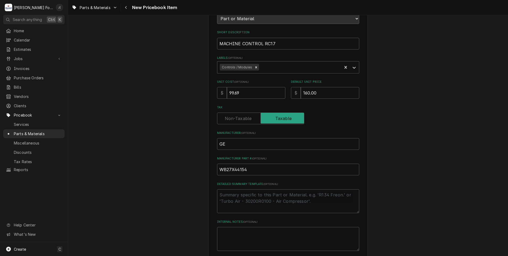
scroll to position [120, 0]
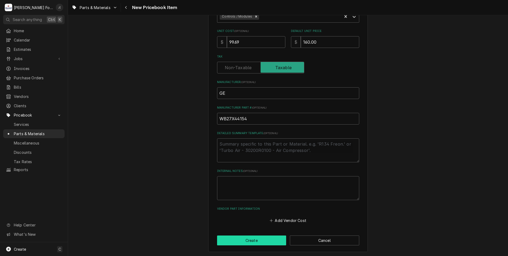
click at [258, 242] on button "Create" at bounding box center [251, 240] width 69 height 10
type textarea "x"
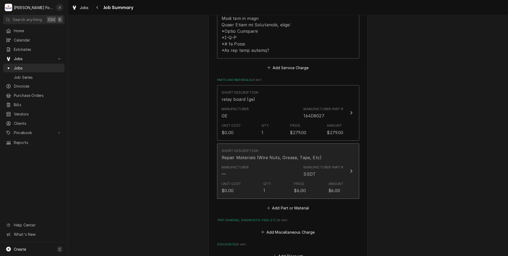
scroll to position [319, 0]
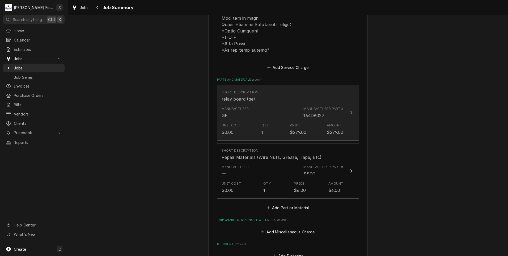
click at [268, 108] on div "Manufacturer GE Manufacturer Part # 164D8027" at bounding box center [283, 112] width 122 height 16
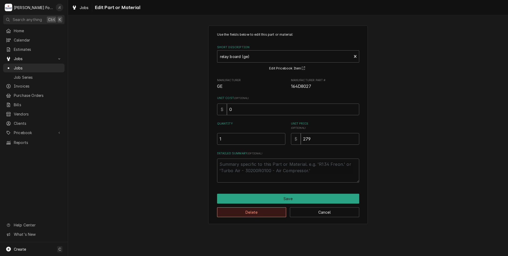
click at [252, 212] on button "Delete" at bounding box center [251, 212] width 69 height 10
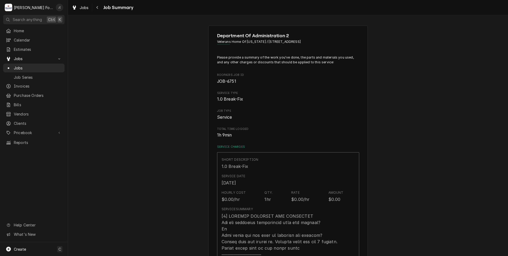
scroll to position [319, 0]
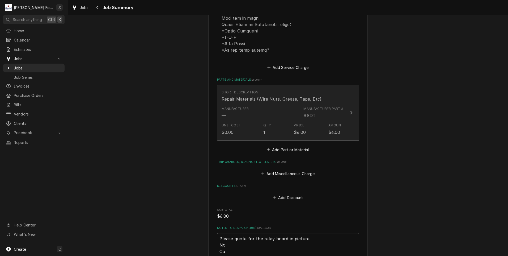
click at [257, 111] on div "Manufacturer — Manufacturer Part # SSDT" at bounding box center [283, 112] width 122 height 16
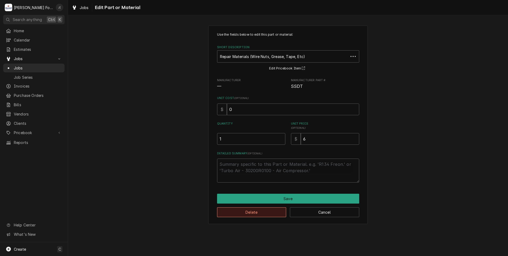
click at [268, 213] on button "Delete" at bounding box center [251, 212] width 69 height 10
type textarea "x"
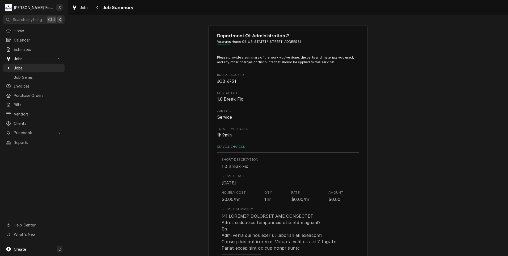
scroll to position [319, 0]
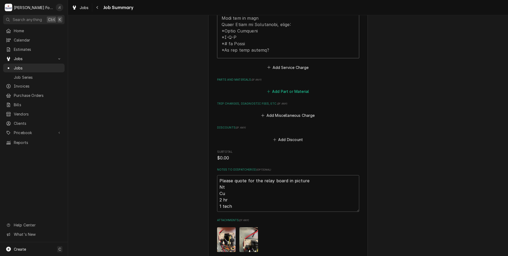
click at [272, 88] on button "Add Part or Material" at bounding box center [288, 91] width 44 height 7
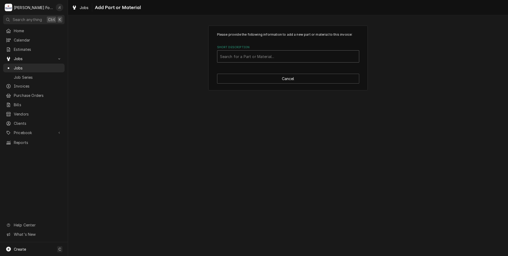
click at [228, 56] on div "Short Description" at bounding box center [288, 57] width 136 height 10
type input "WB27X44154"
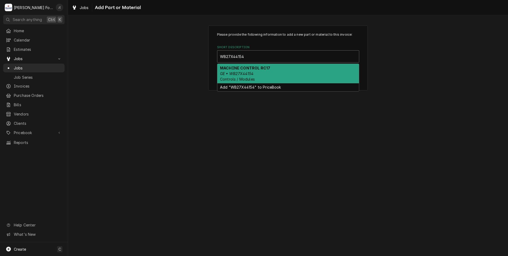
click at [255, 72] on div "MACHINE CONTROL RC17 GE • WB27X44154 Controls / Modules" at bounding box center [288, 73] width 142 height 19
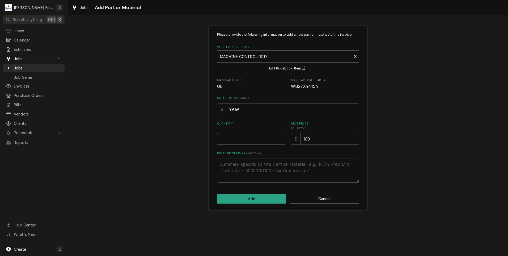
click at [238, 136] on input "Quantity" at bounding box center [251, 139] width 68 height 12
type textarea "x"
type input "1"
click at [266, 201] on button "Add" at bounding box center [251, 198] width 69 height 10
type textarea "x"
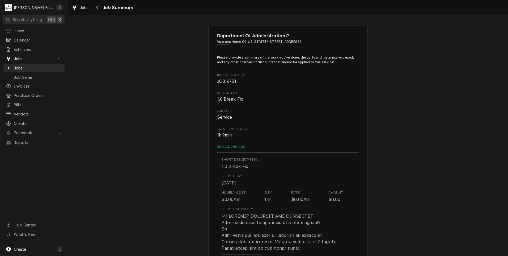
scroll to position [319, 0]
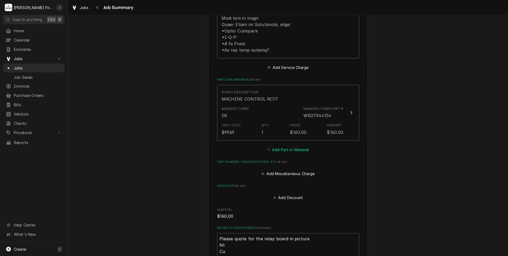
click at [286, 146] on button "Add Part or Material" at bounding box center [288, 149] width 44 height 7
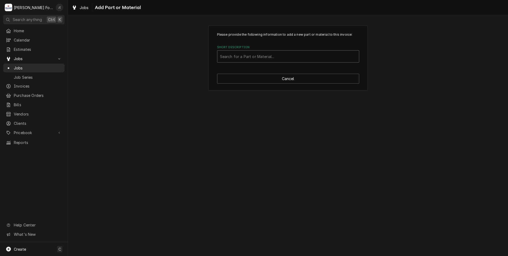
click at [263, 53] on div "Short Description" at bounding box center [288, 57] width 136 height 10
type input "SSDT"
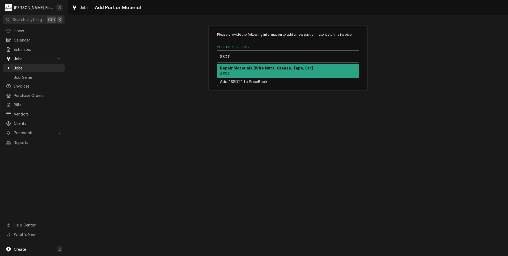
click at [249, 74] on div "Repair Materials (Wire Nuts, Grease, Tape, Etc) SSDT" at bounding box center [288, 71] width 142 height 14
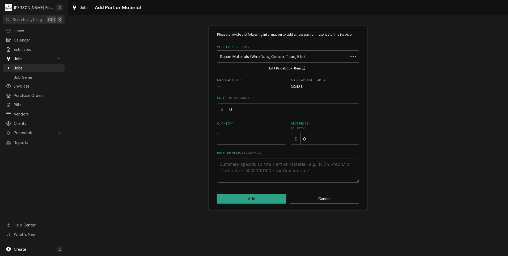
click at [249, 142] on input "Quantity" at bounding box center [251, 139] width 68 height 12
type textarea "x"
type input "1"
type textarea "x"
type input "14"
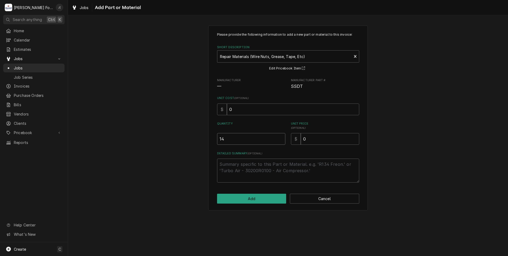
type textarea "x"
type input "1"
type textarea "x"
type input "1"
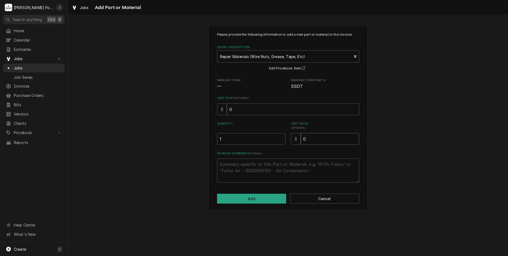
type textarea "x"
type input "4"
click at [267, 197] on button "Add" at bounding box center [251, 198] width 69 height 10
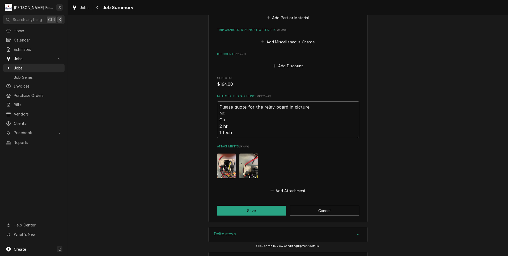
scroll to position [523, 0]
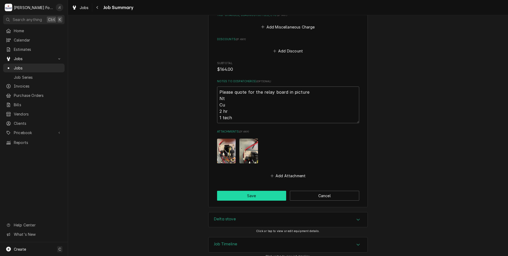
click at [258, 192] on button "Save" at bounding box center [251, 195] width 69 height 10
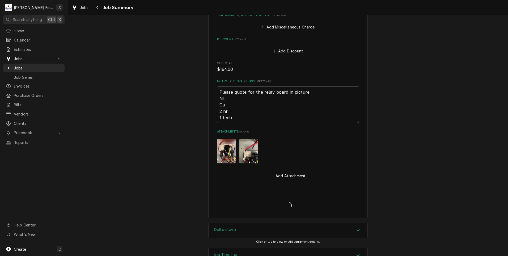
type textarea "x"
